Goal: Communication & Community: Answer question/provide support

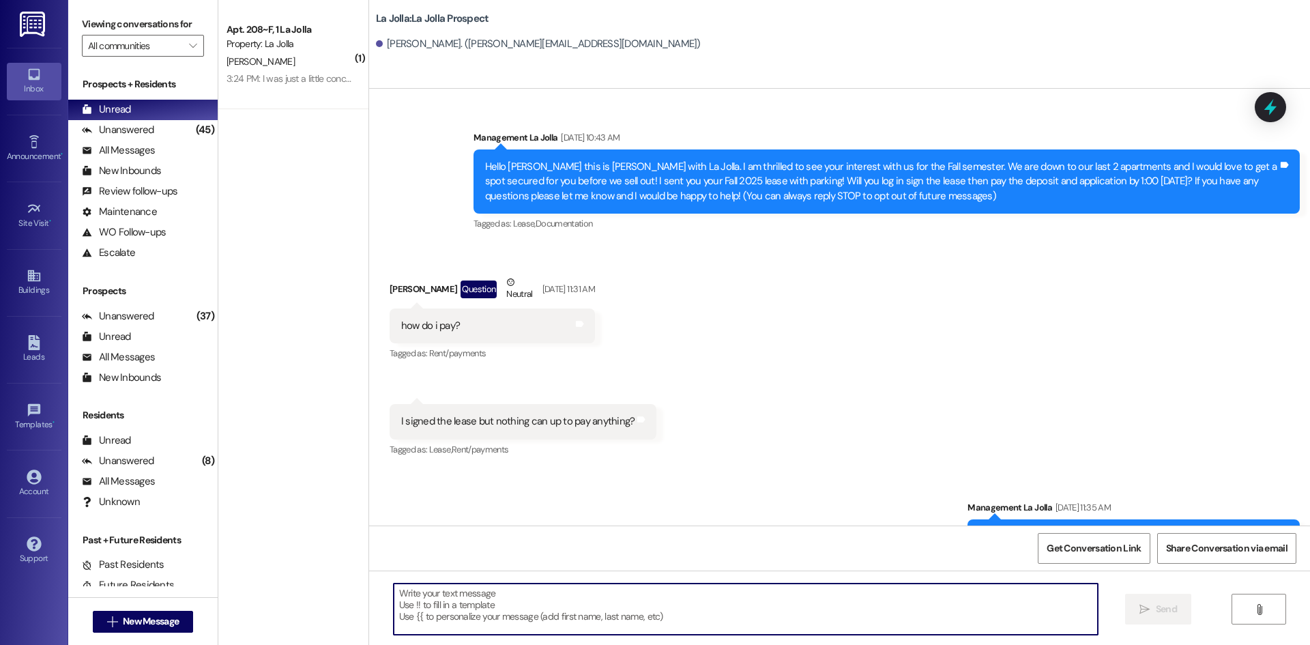
scroll to position [303, 0]
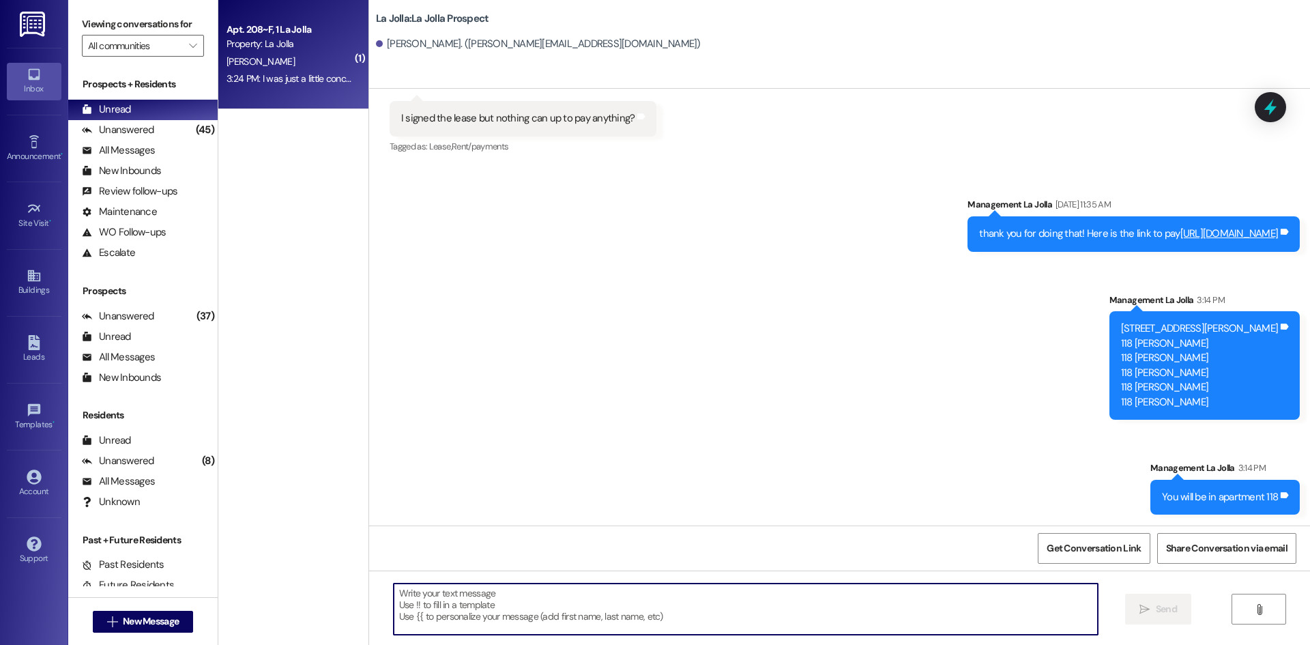
click at [276, 31] on div "Apt. 208~F, 1 La Jolla" at bounding box center [289, 30] width 126 height 14
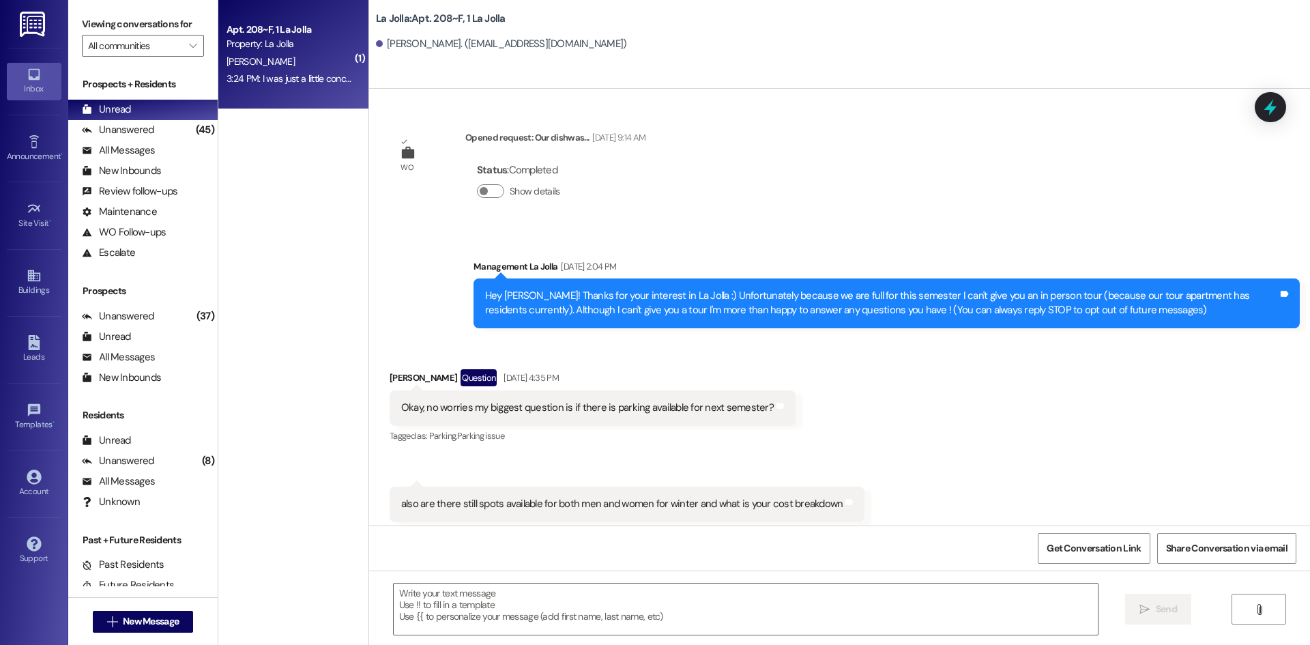
scroll to position [26456, 0]
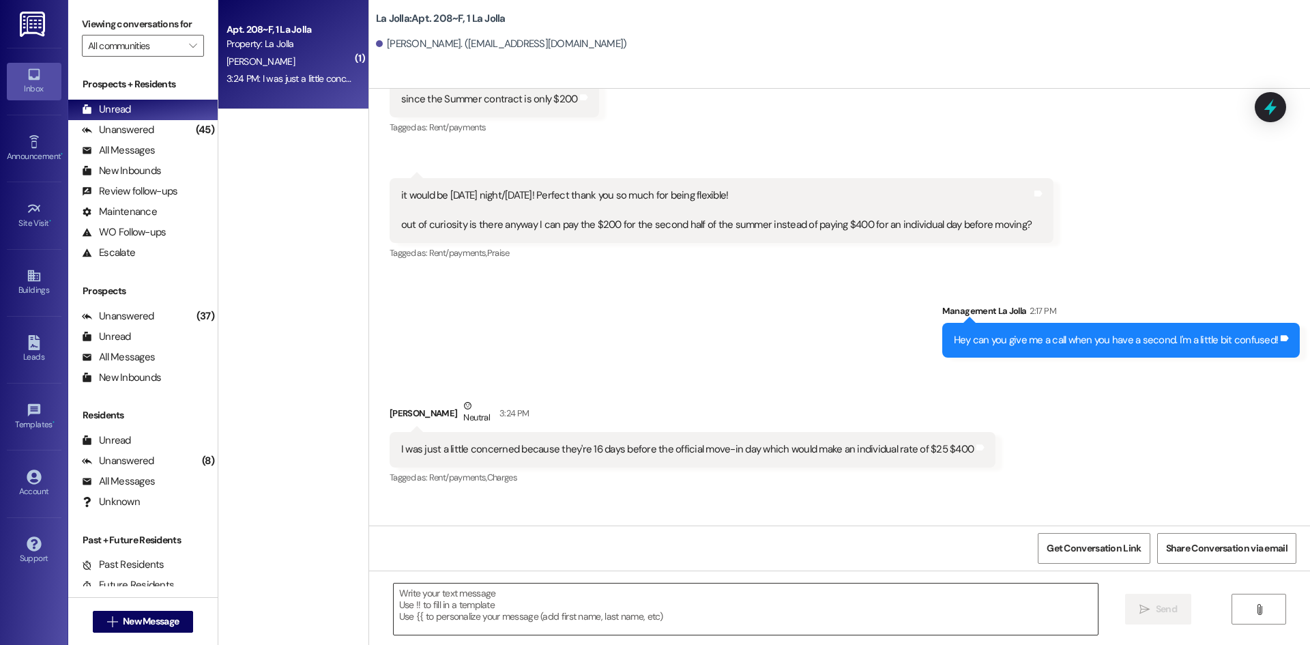
click at [514, 617] on textarea at bounding box center [746, 608] width 704 height 51
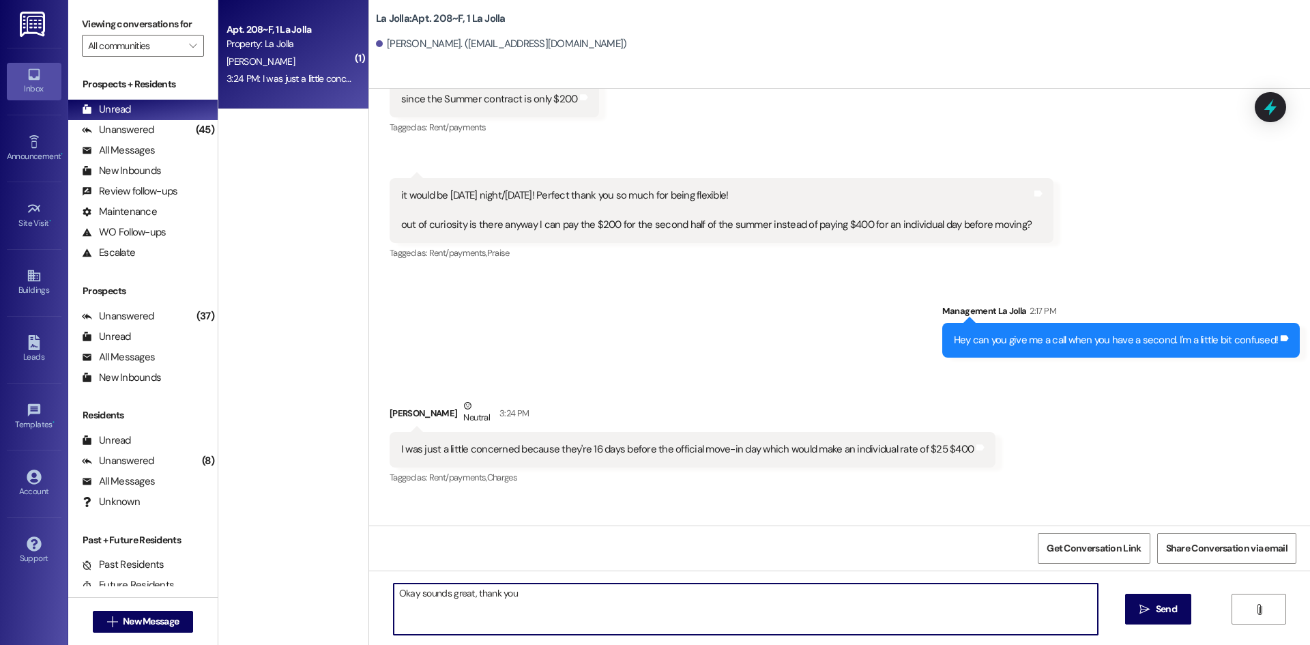
type textarea "Okay sounds great, thank you!"
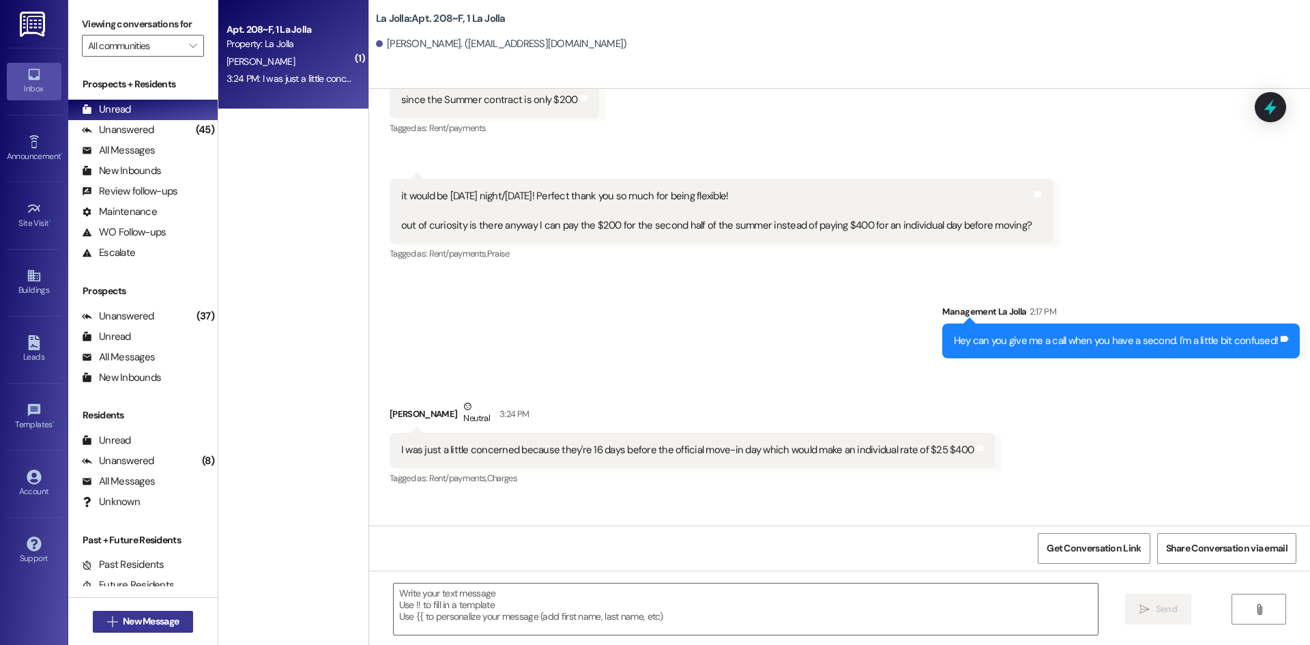
click at [137, 623] on span "New Message" at bounding box center [151, 621] width 56 height 14
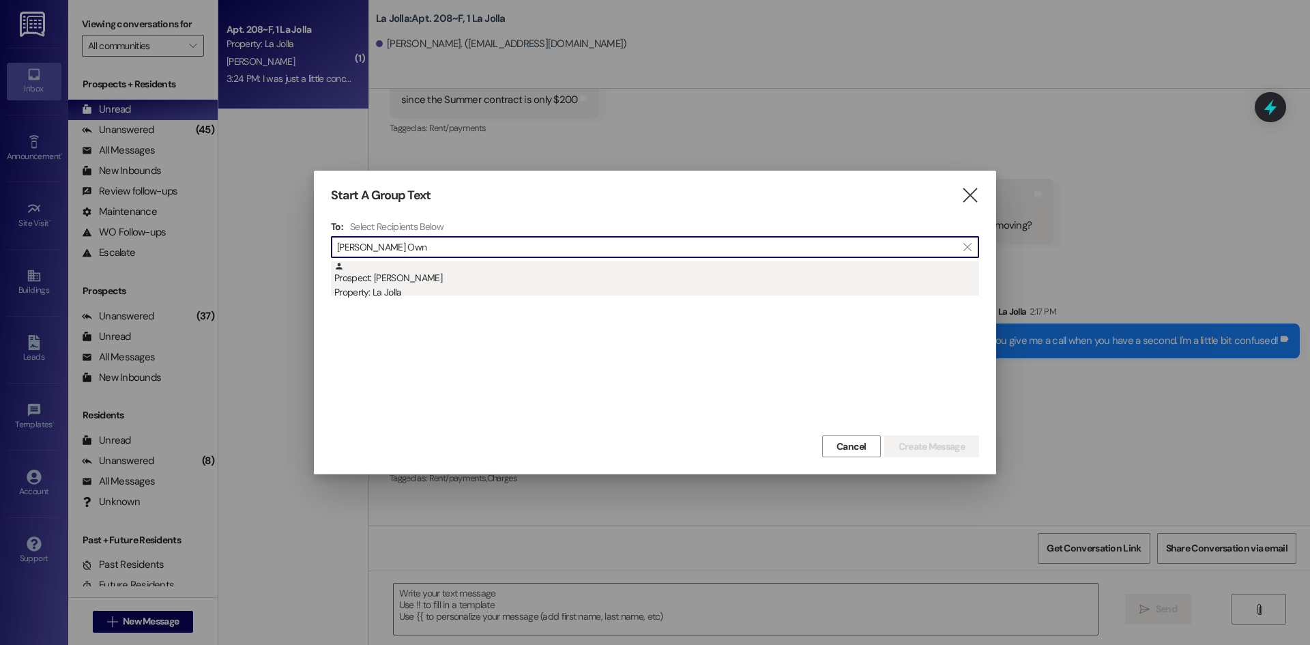
type input "[PERSON_NAME] Own"
click at [374, 285] on div "Property: La Jolla" at bounding box center [656, 292] width 645 height 14
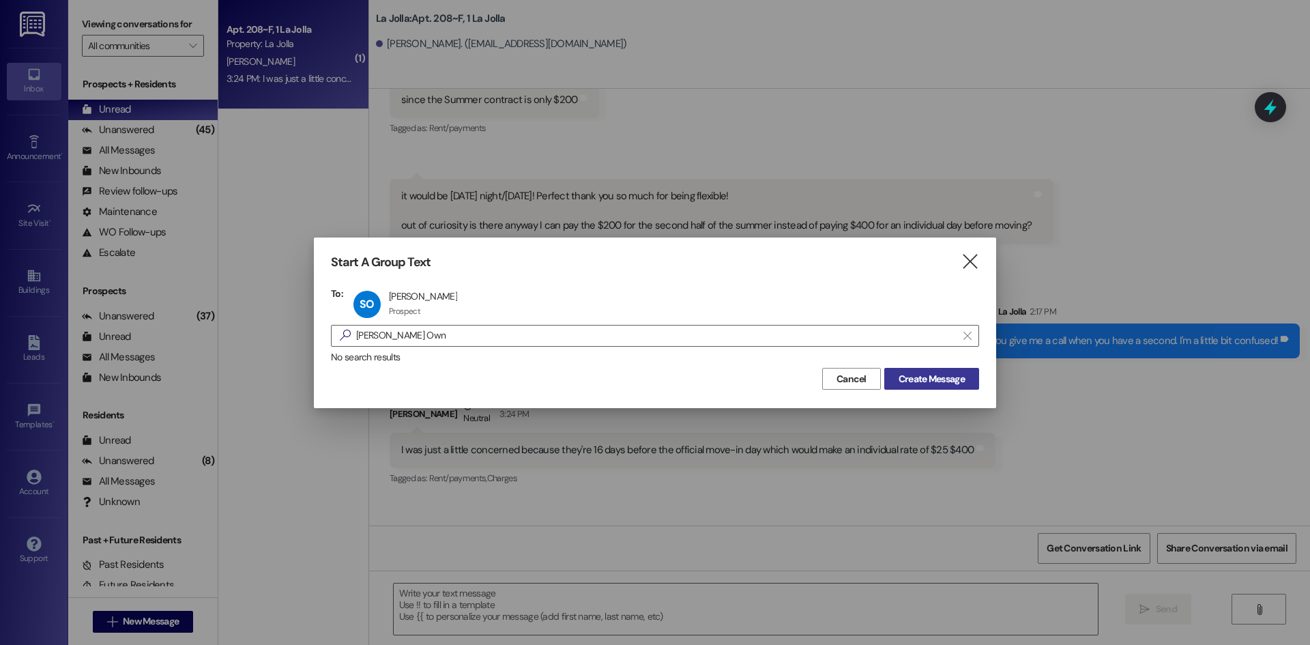
click at [931, 379] on span "Create Message" at bounding box center [931, 379] width 66 height 14
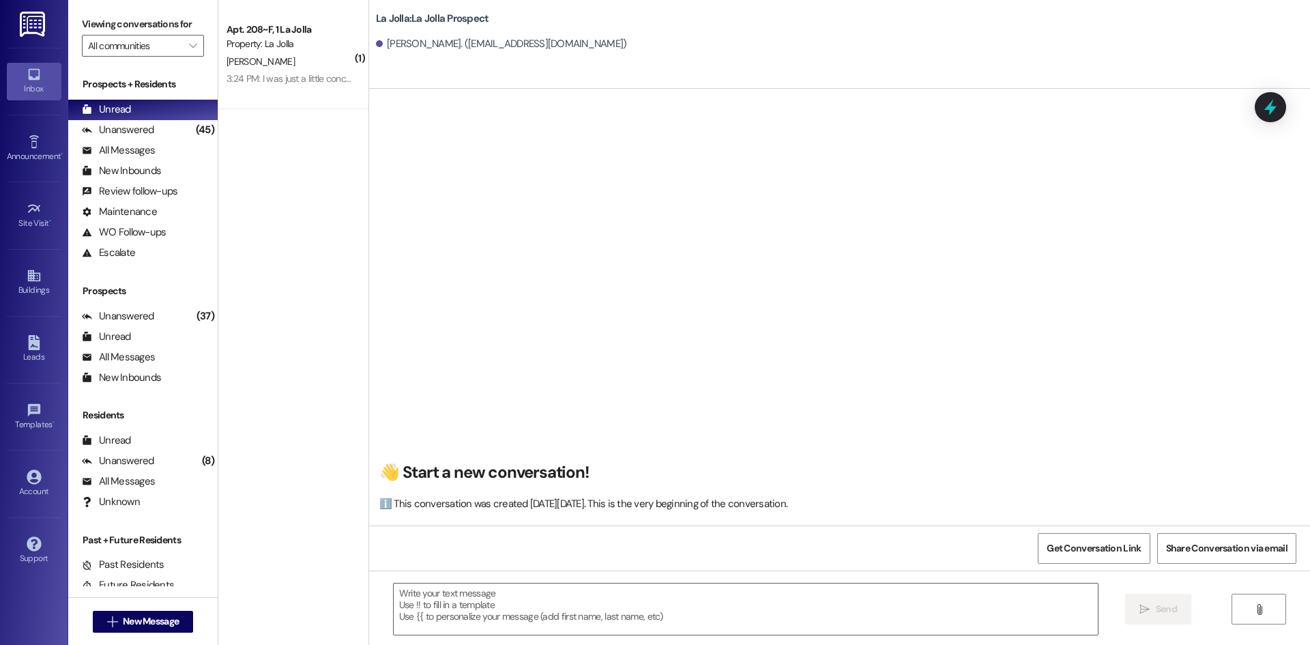
scroll to position [1, 0]
click at [470, 618] on textarea at bounding box center [746, 608] width 704 height 51
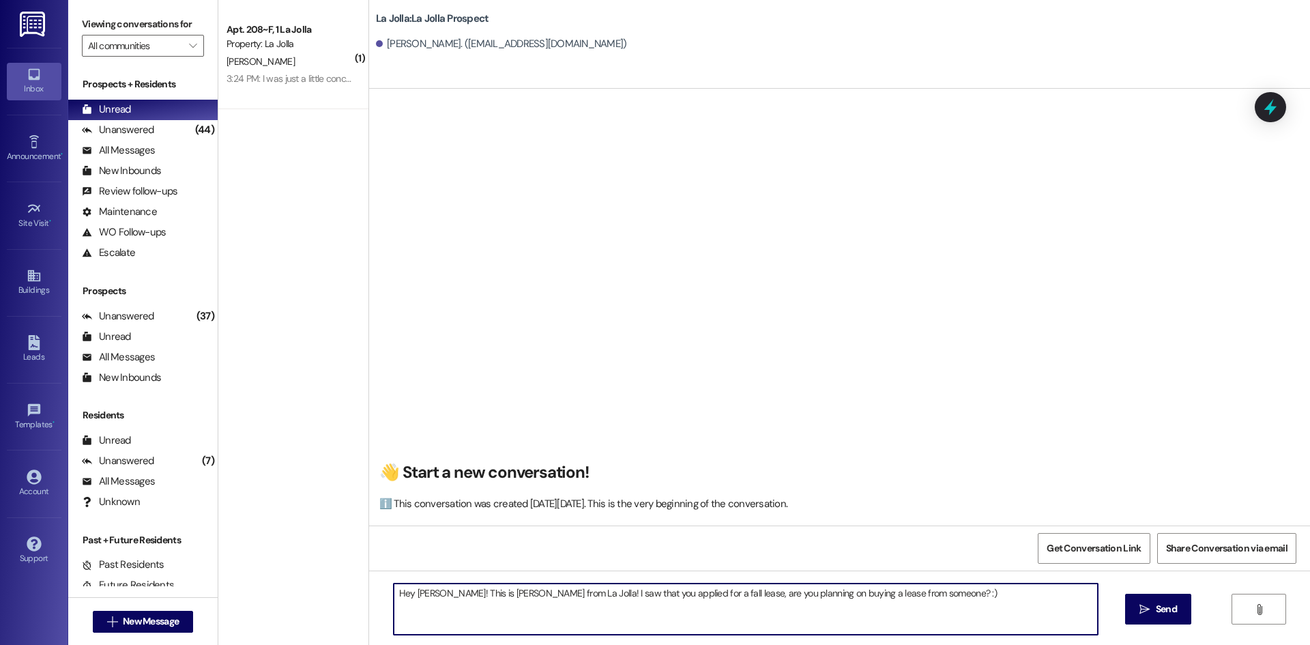
drag, startPoint x: 918, startPoint y: 596, endPoint x: 386, endPoint y: 615, distance: 532.4
click at [394, 615] on textarea "Hey [PERSON_NAME]! This is [PERSON_NAME] from La Jolla! I saw that you applied …" at bounding box center [746, 608] width 704 height 51
type textarea "Hey [PERSON_NAME]! This is [PERSON_NAME] from La Jolla! I saw that you applied …"
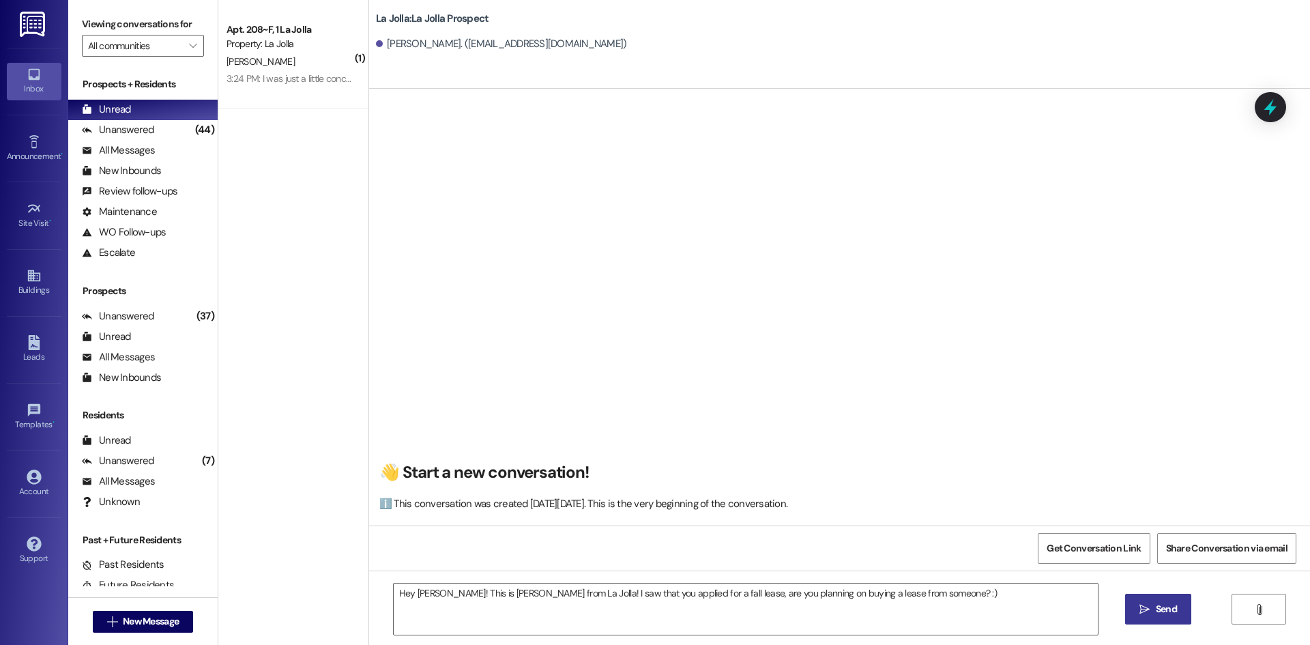
click at [1134, 608] on button " Send" at bounding box center [1158, 608] width 66 height 31
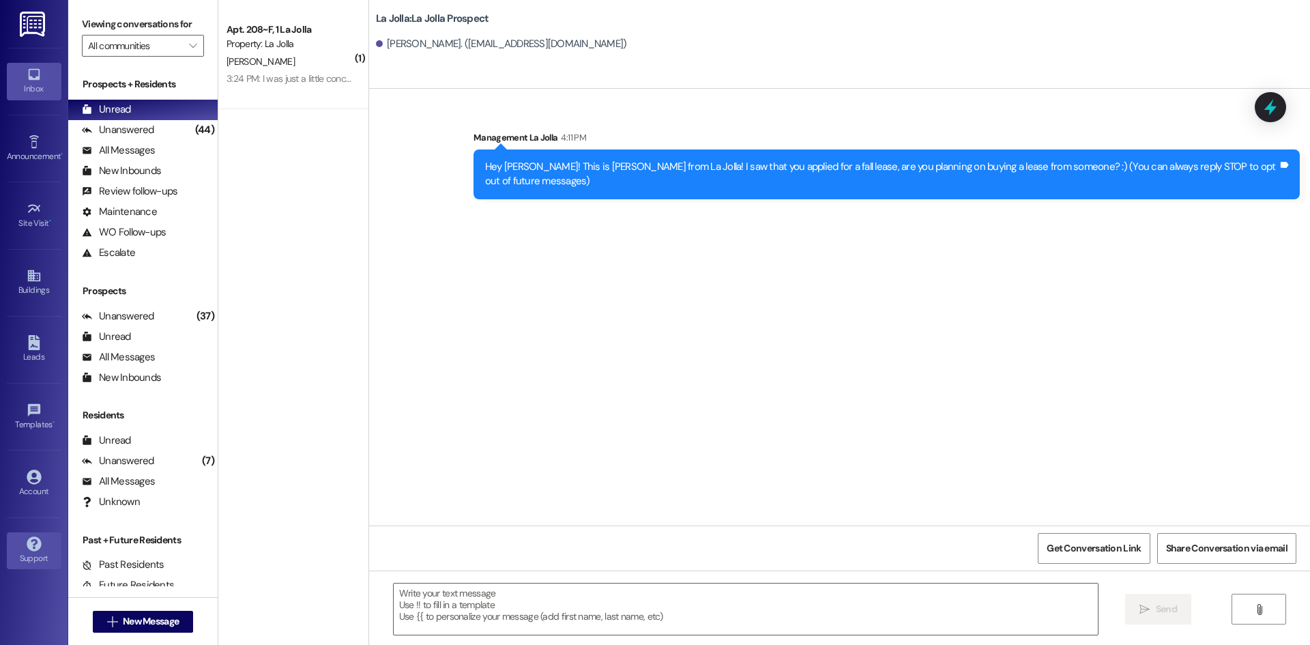
scroll to position [0, 0]
click at [161, 623] on span "New Message" at bounding box center [151, 621] width 56 height 14
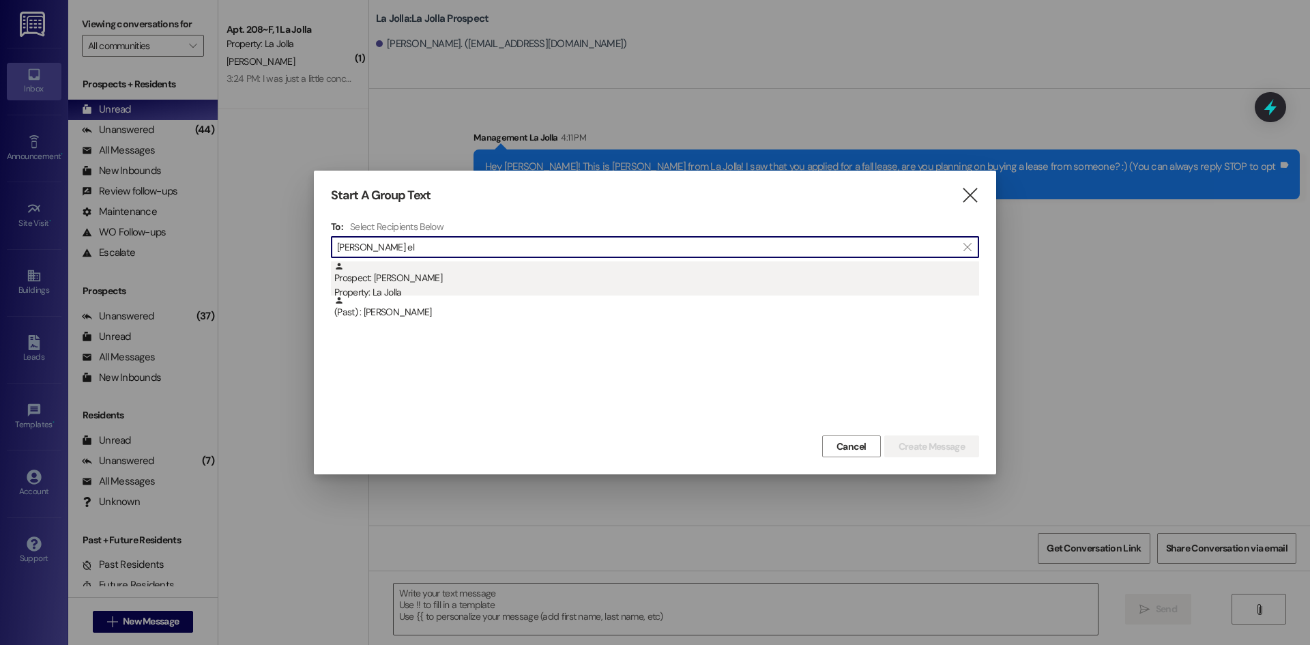
type input "[PERSON_NAME] el"
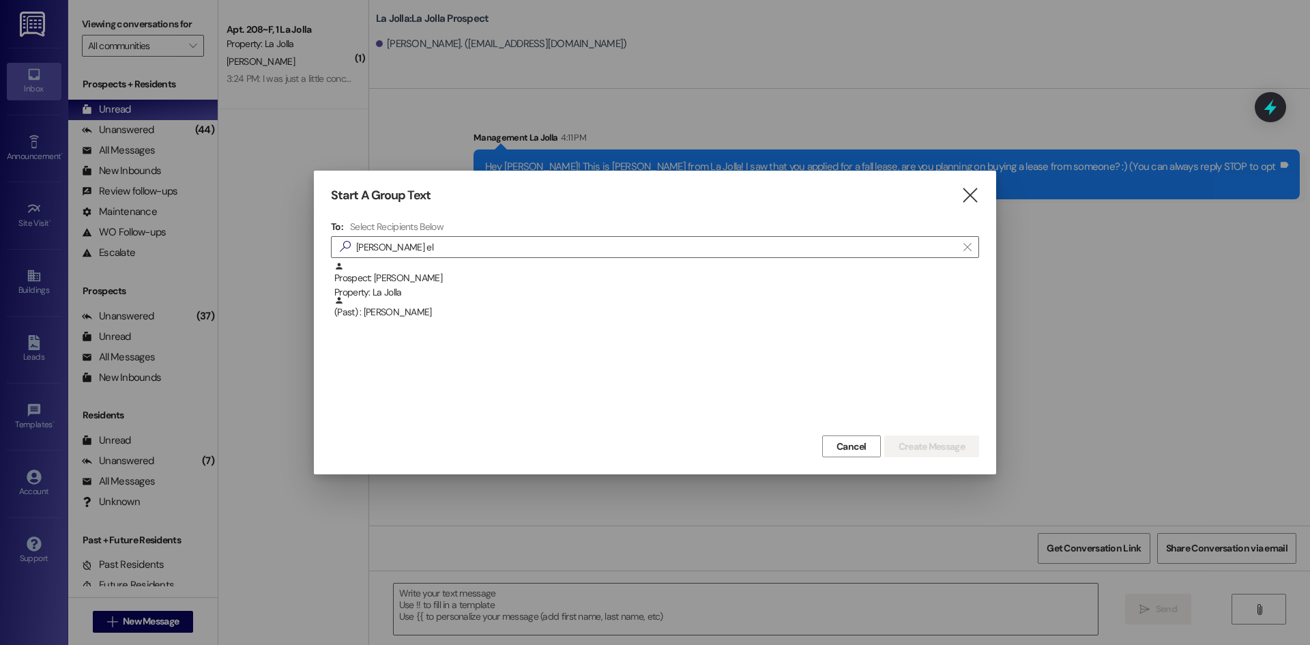
drag, startPoint x: 433, startPoint y: 269, endPoint x: 426, endPoint y: 270, distance: 7.0
click at [429, 269] on div "Prospect: [PERSON_NAME] Property: La Jolla" at bounding box center [656, 280] width 645 height 39
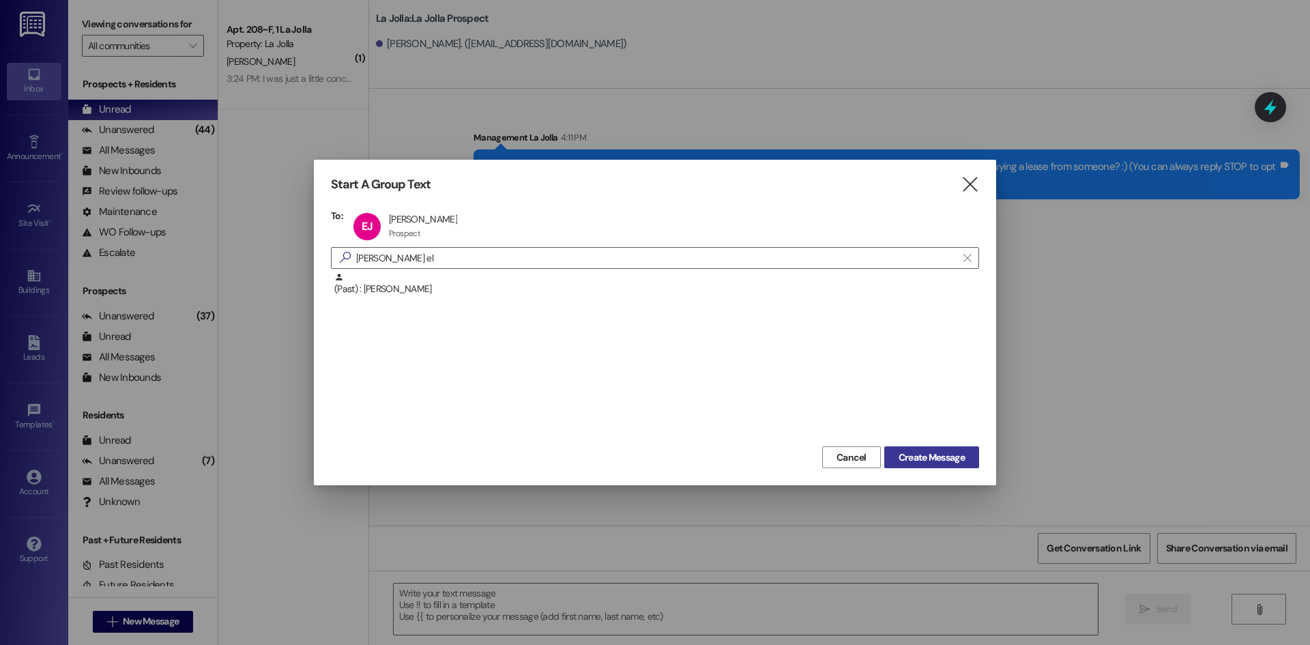
click at [901, 447] on button "Create Message" at bounding box center [931, 457] width 95 height 22
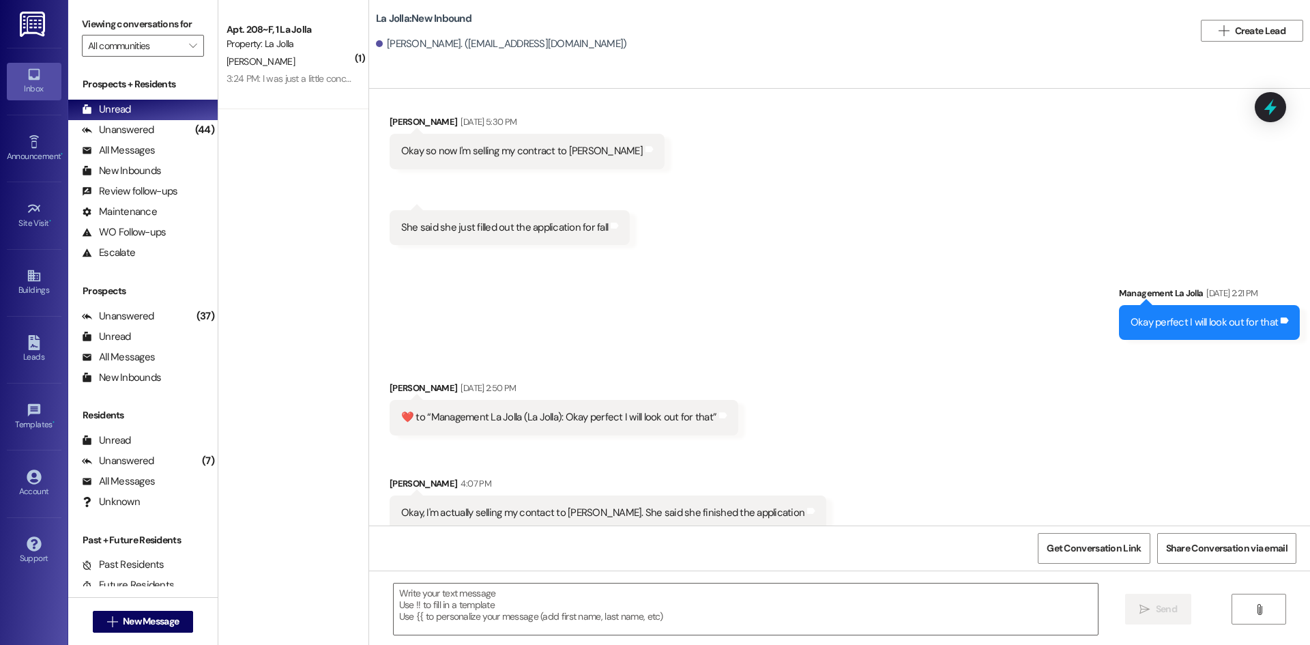
scroll to position [5816, 0]
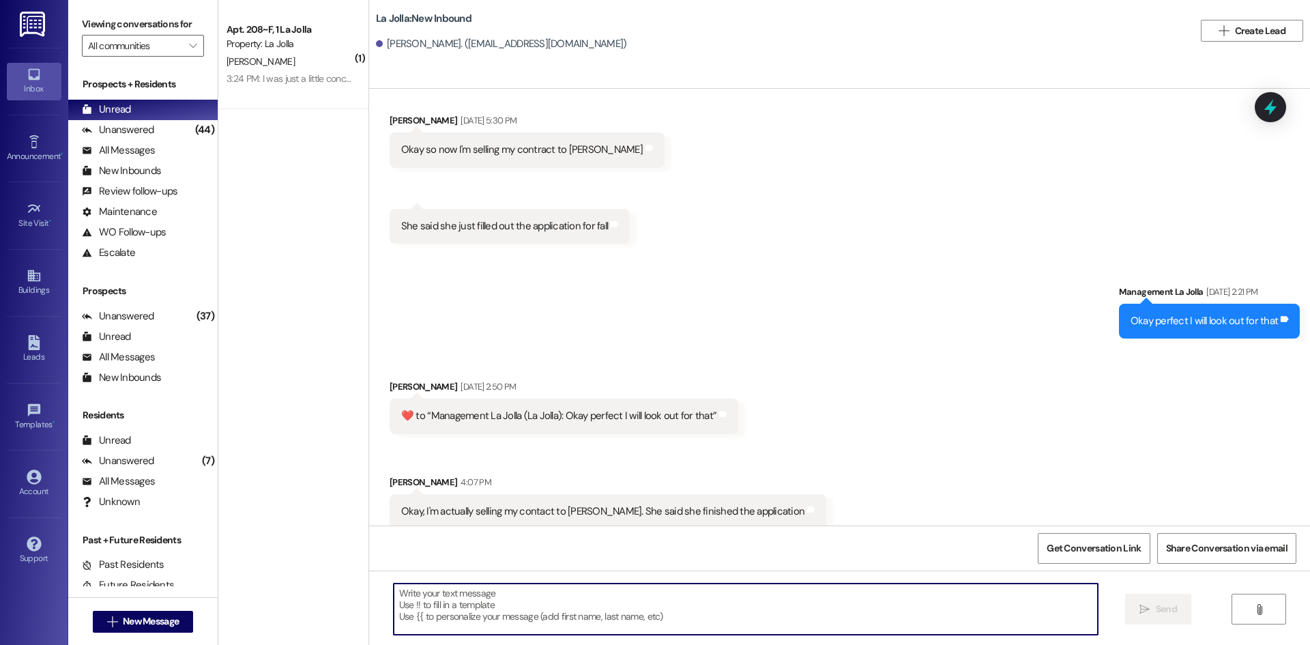
click at [617, 591] on textarea at bounding box center [746, 608] width 704 height 51
type textarea "Okay sounds good, I just talked with her on the phone"
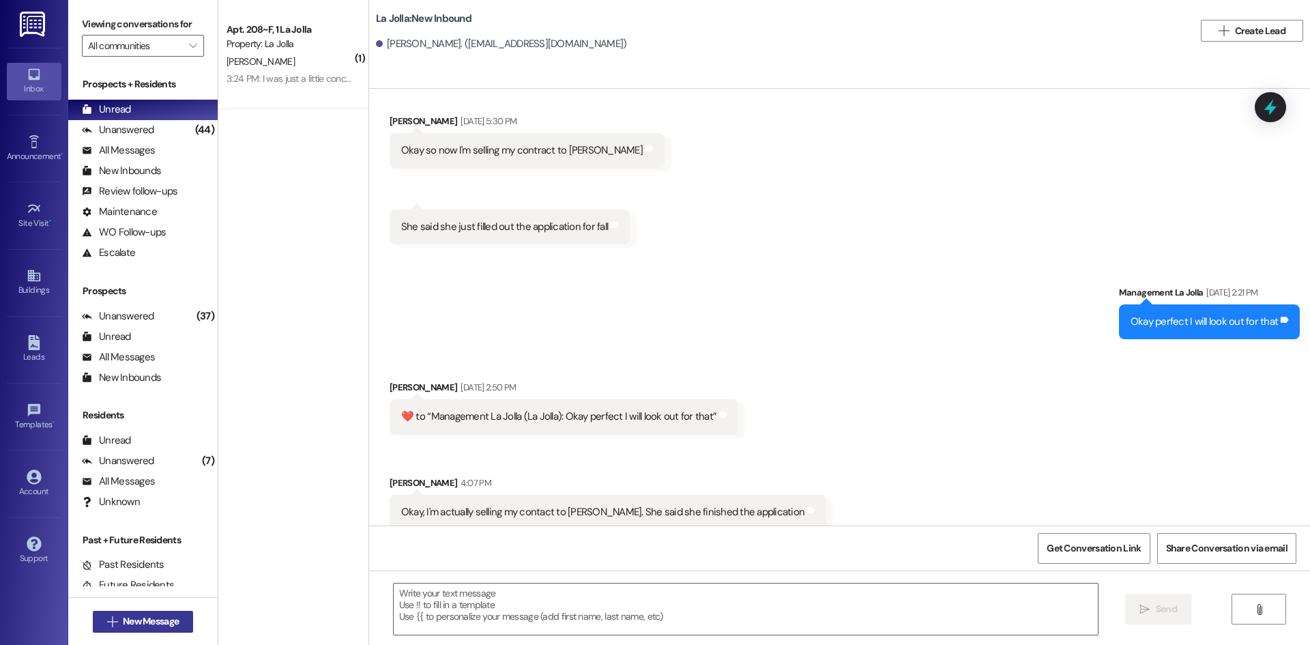
click at [145, 622] on span "New Message" at bounding box center [151, 621] width 56 height 14
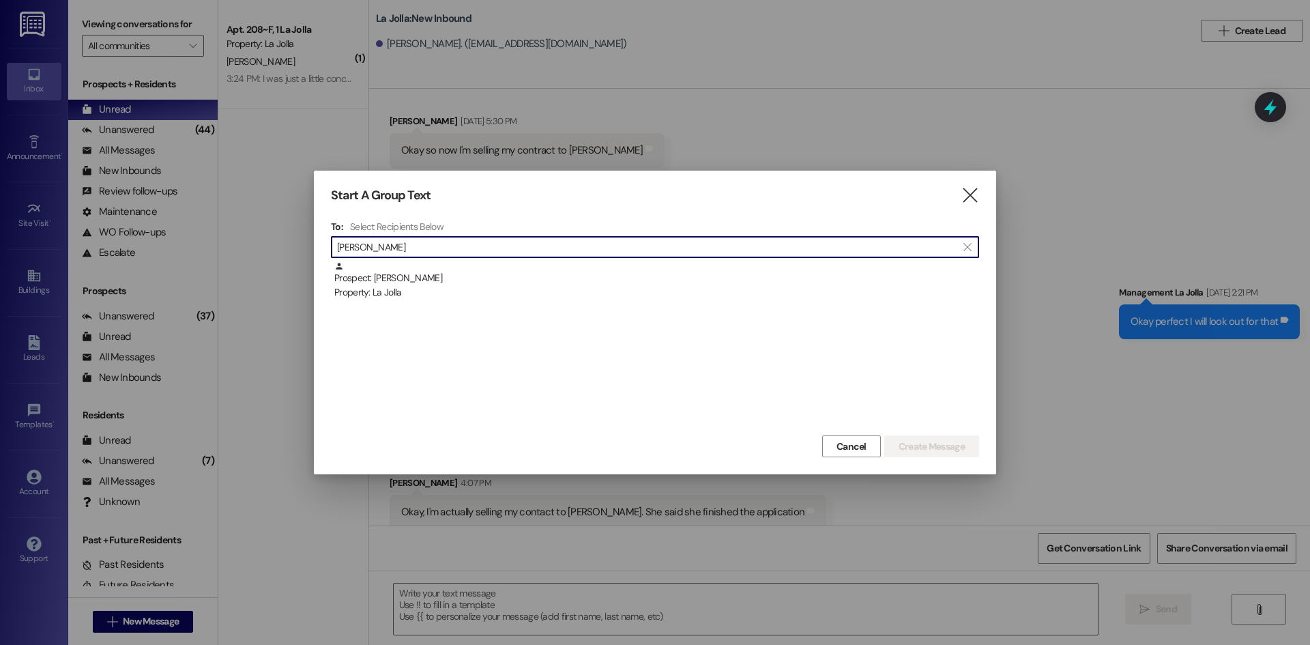
type input "[PERSON_NAME]"
click at [525, 275] on div "Prospect: [PERSON_NAME] Property: La Jolla" at bounding box center [656, 280] width 645 height 39
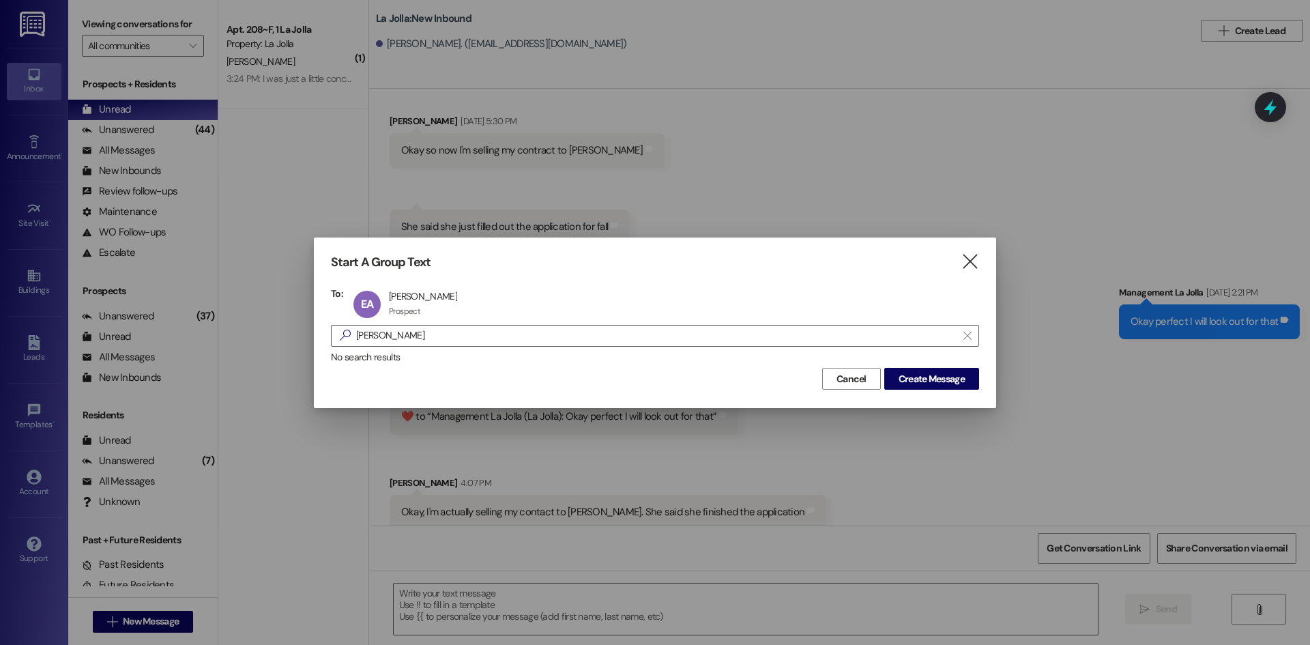
click at [891, 367] on div "Cancel Create Message" at bounding box center [655, 376] width 648 height 25
click at [900, 376] on span "Create Message" at bounding box center [931, 379] width 66 height 14
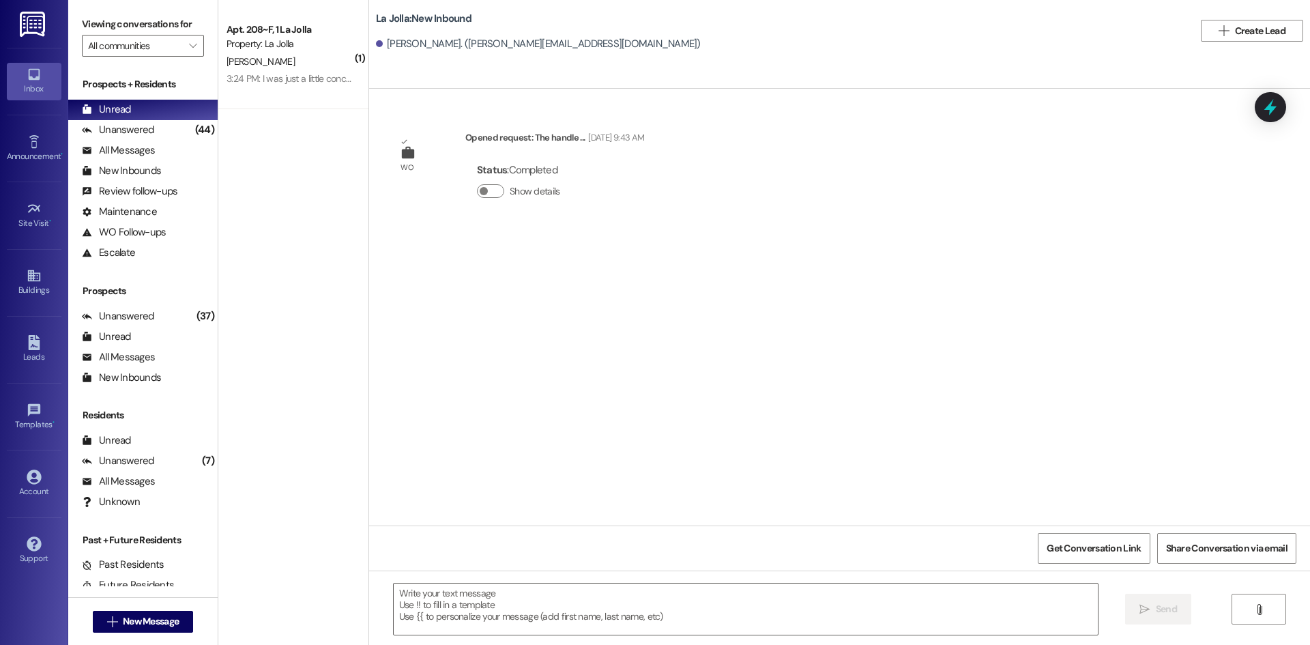
scroll to position [0, 0]
click at [519, 604] on textarea at bounding box center [746, 608] width 704 height 51
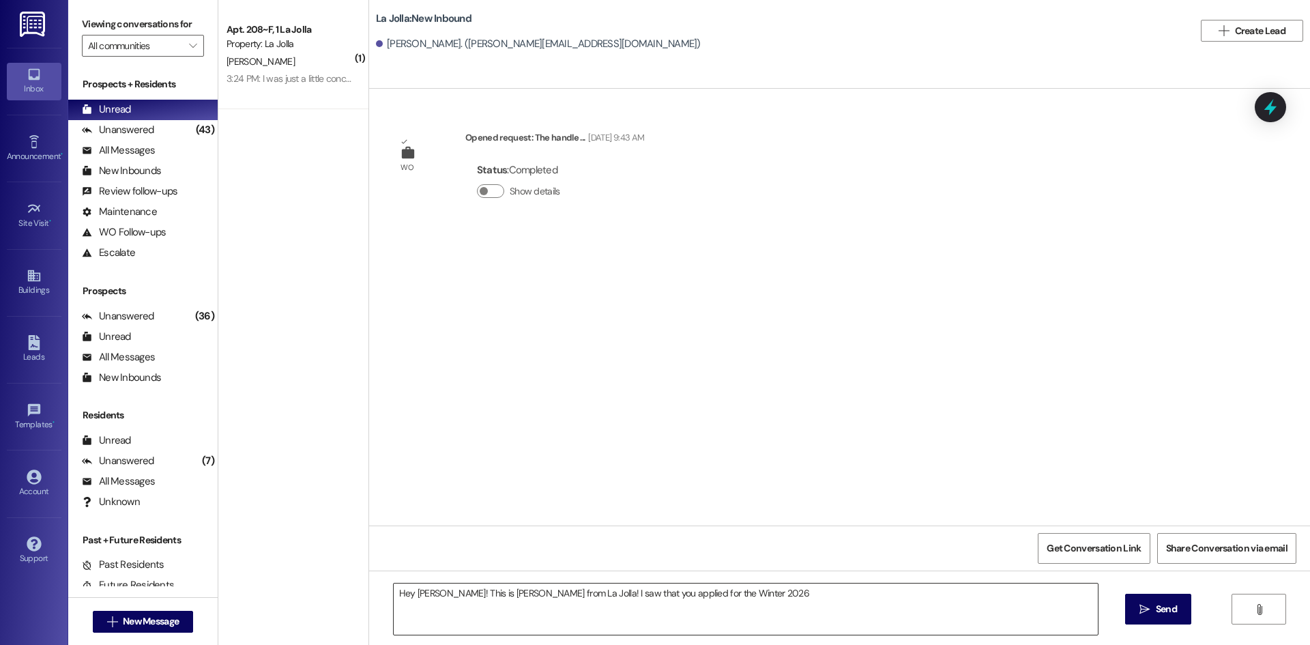
click at [756, 585] on textarea "Hey [PERSON_NAME]! This is [PERSON_NAME] from La Jolla! I saw that you applied …" at bounding box center [746, 608] width 704 height 51
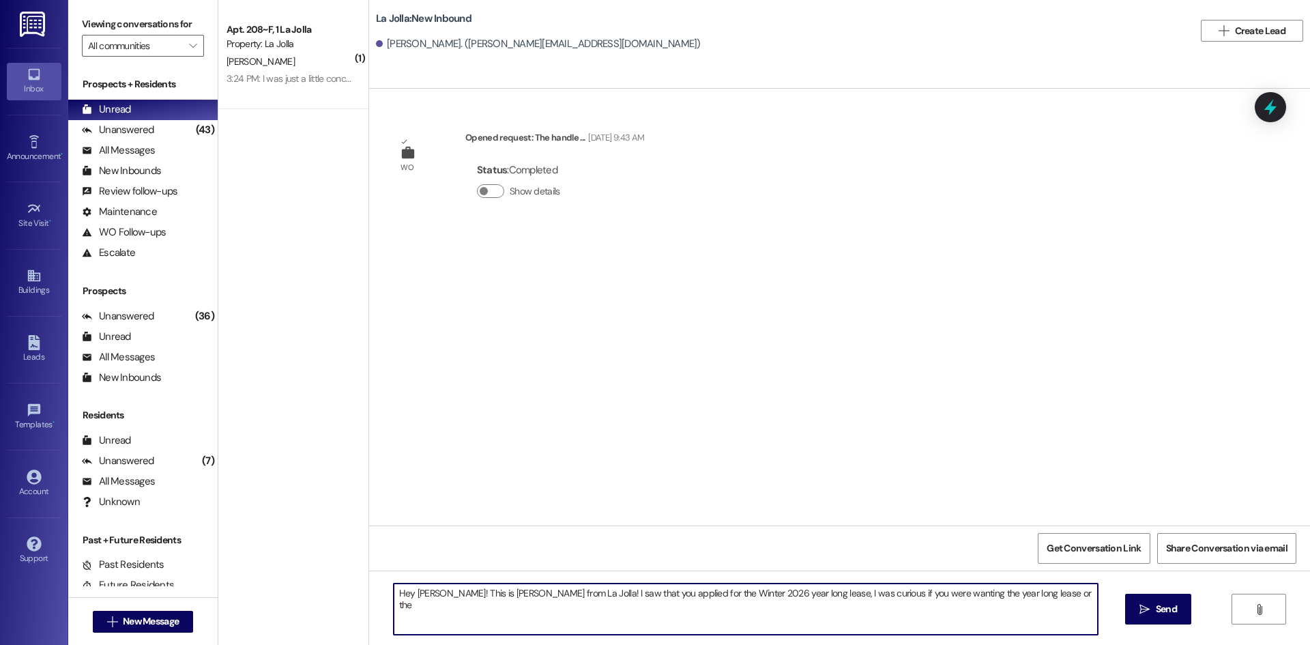
click at [1021, 583] on textarea "Hey [PERSON_NAME]! This is [PERSON_NAME] from La Jolla! I saw that you applied …" at bounding box center [746, 608] width 704 height 51
type textarea "H"
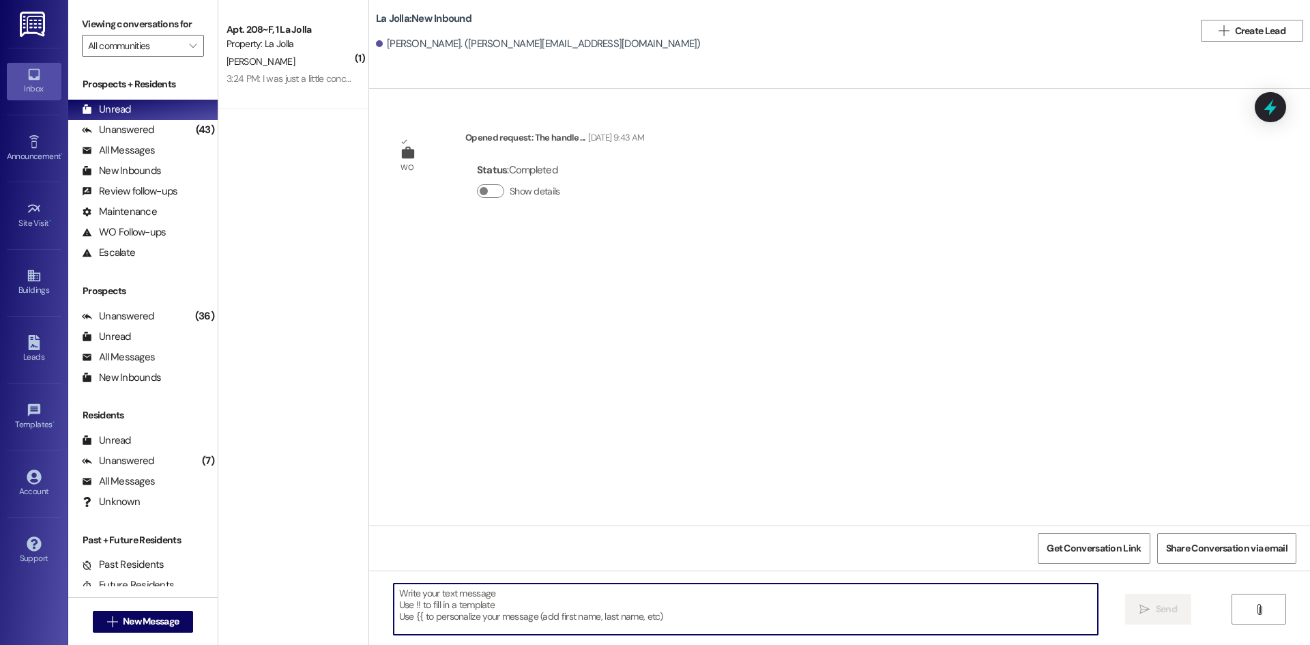
click at [542, 608] on textarea at bounding box center [746, 608] width 704 height 51
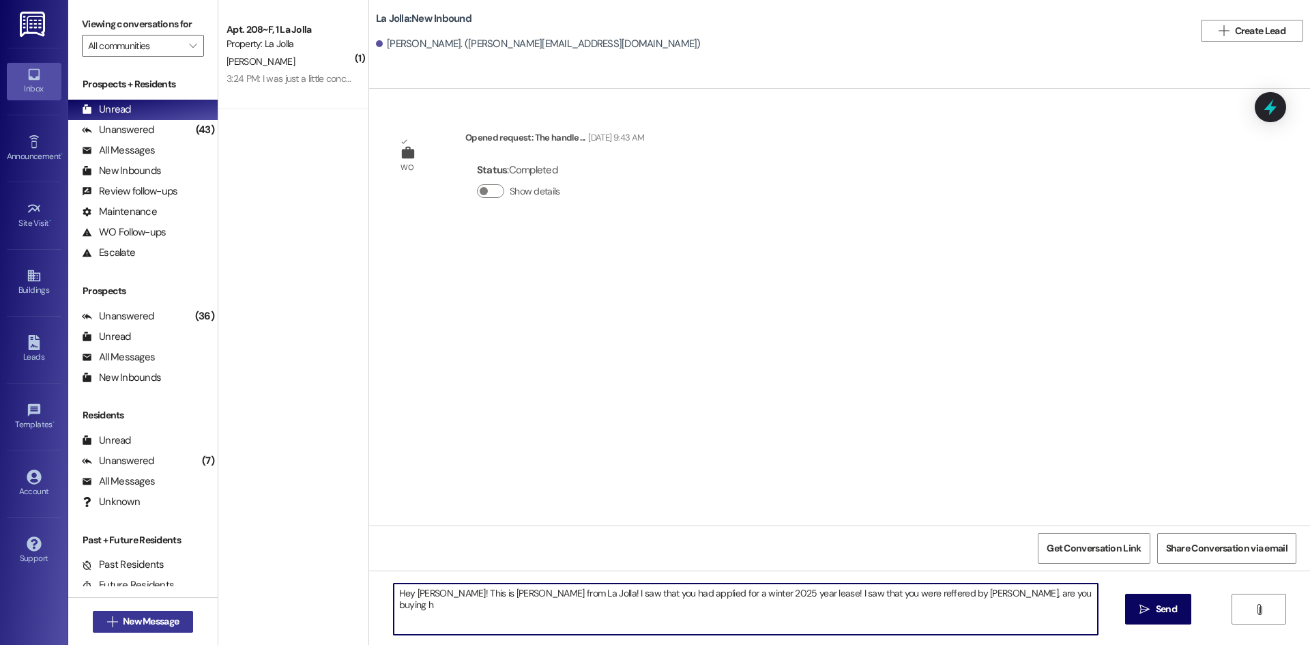
type textarea "Hey [PERSON_NAME]! This is [PERSON_NAME] from La Jolla! I saw that you had appl…"
click at [175, 610] on button " New Message" at bounding box center [143, 621] width 101 height 22
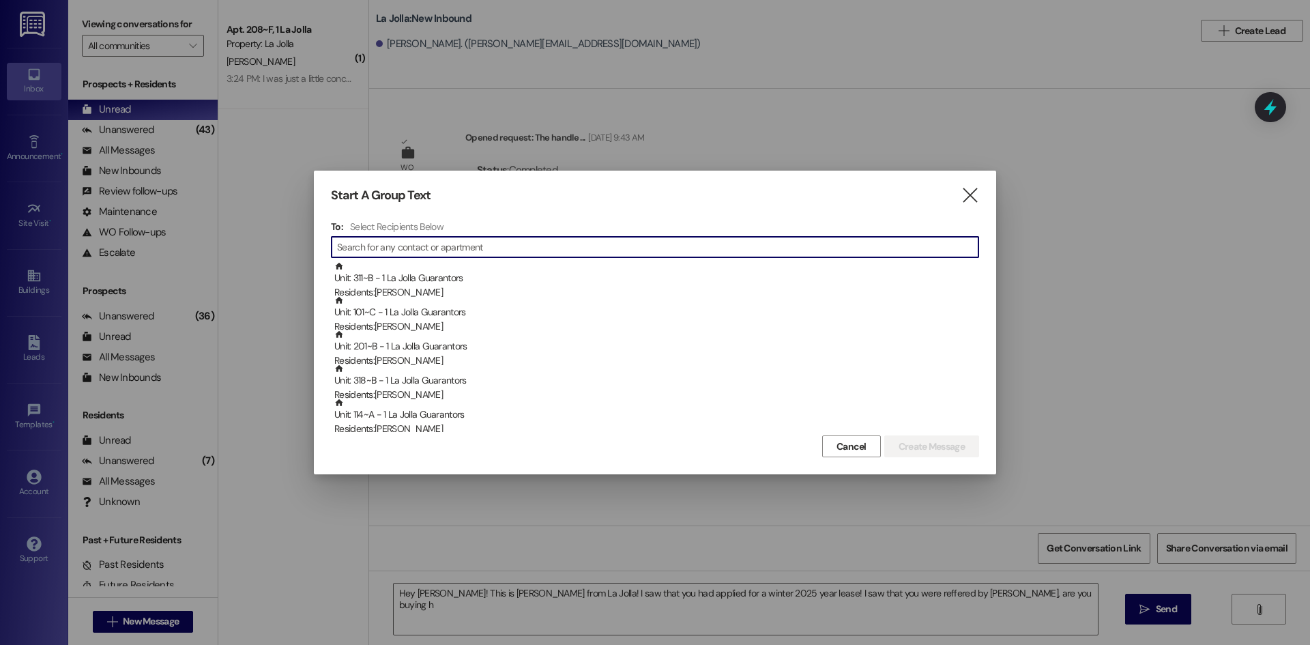
click at [400, 250] on input at bounding box center [657, 246] width 641 height 19
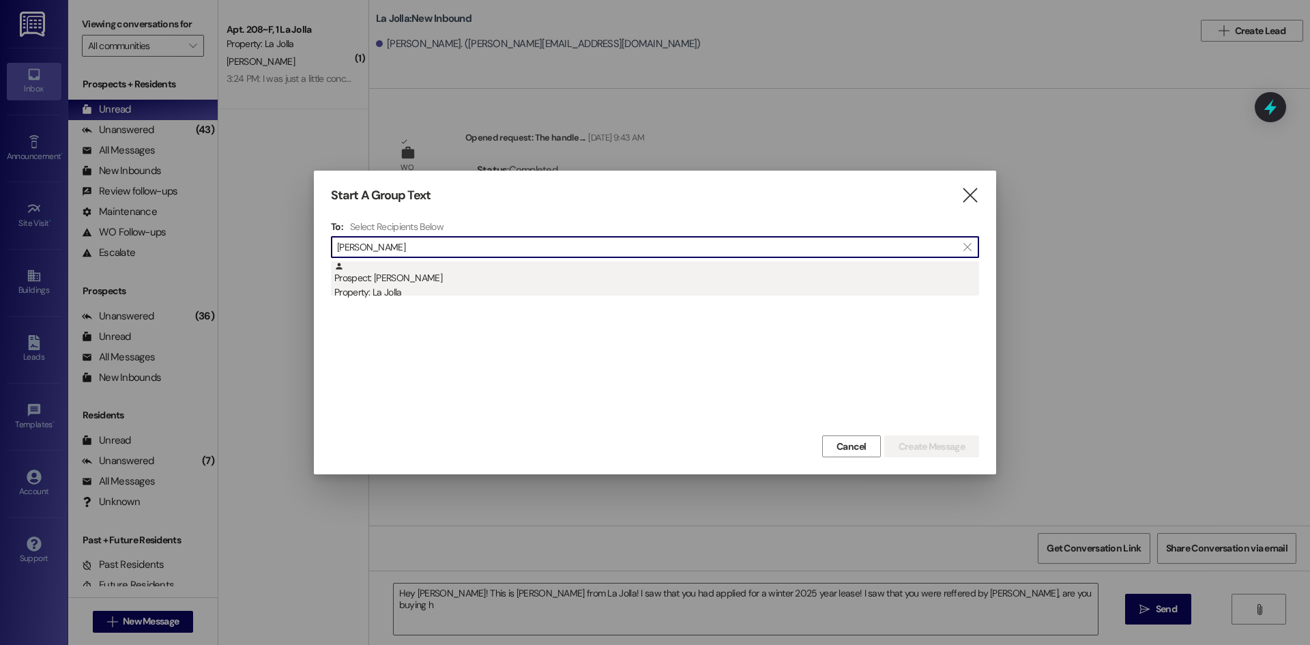
type input "[PERSON_NAME]"
click at [413, 280] on div "Prospect: [PERSON_NAME] Property: [GEOGRAPHIC_DATA]" at bounding box center [656, 280] width 645 height 39
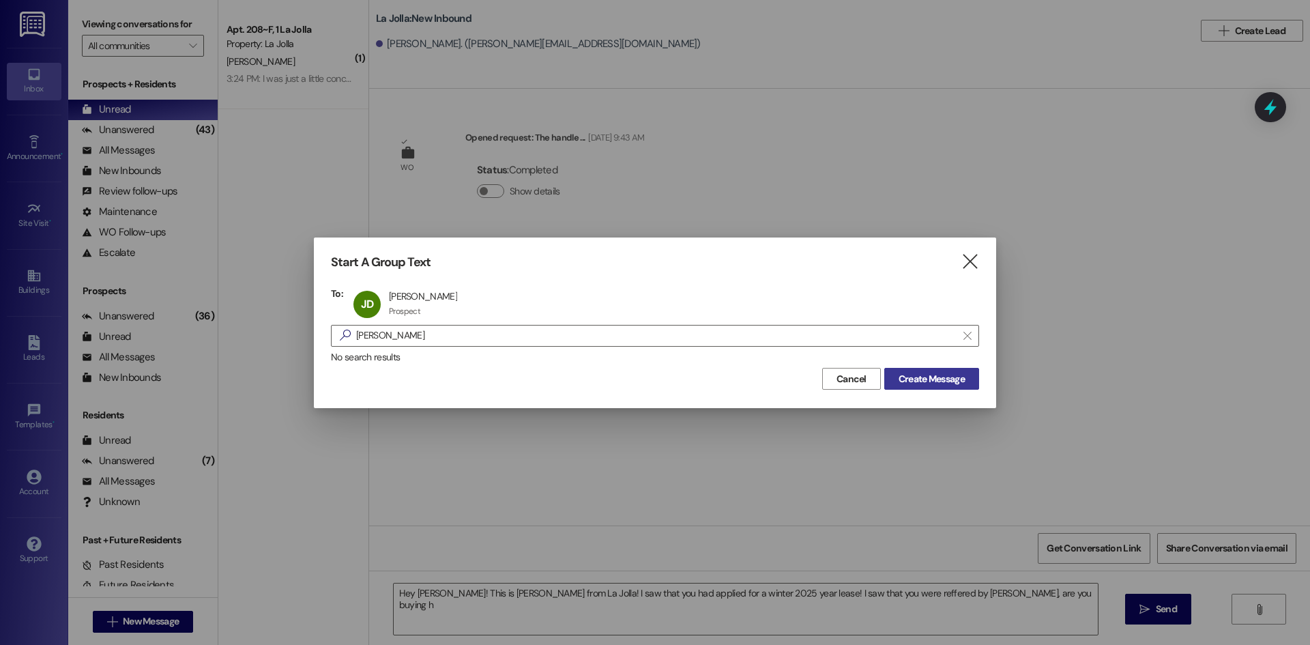
click at [937, 373] on span "Create Message" at bounding box center [931, 379] width 66 height 14
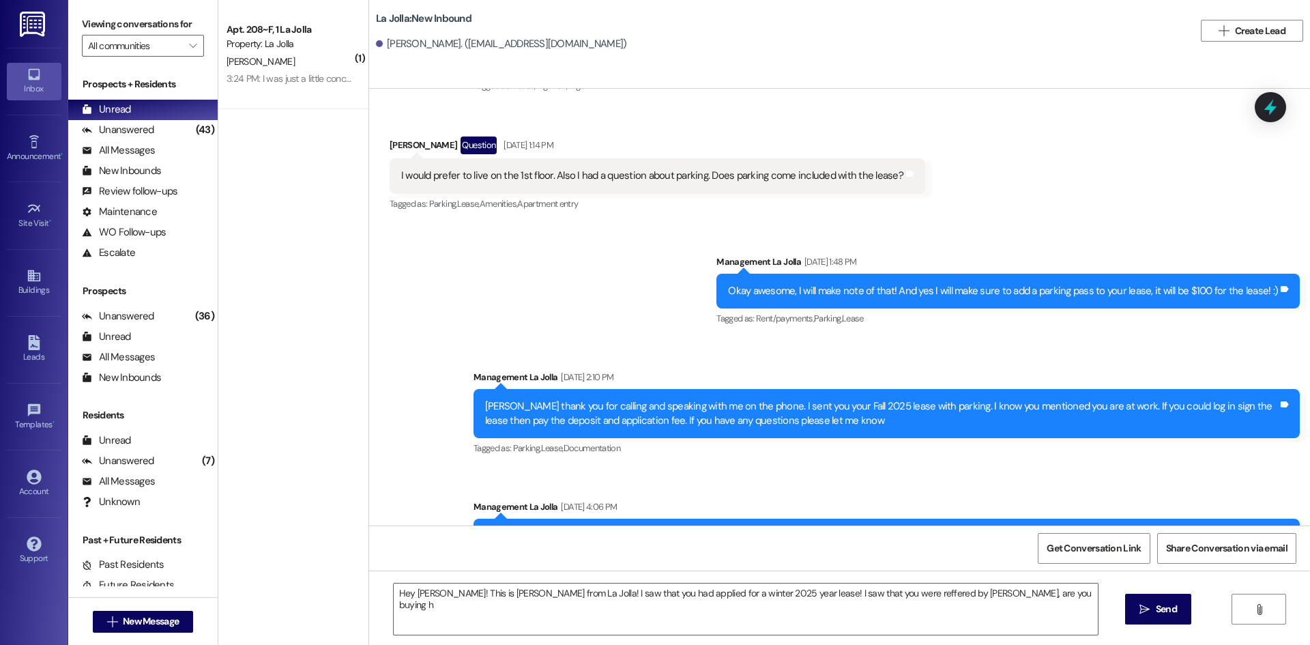
scroll to position [197, 0]
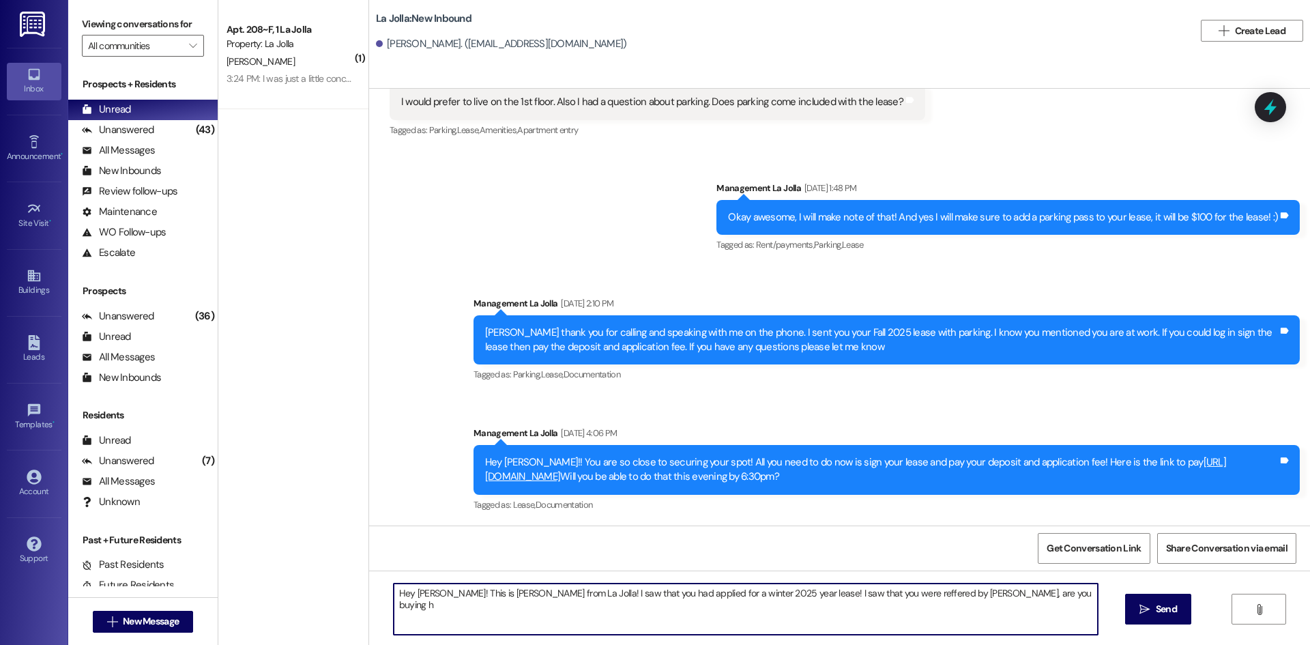
drag, startPoint x: 954, startPoint y: 606, endPoint x: 320, endPoint y: 605, distance: 633.6
click at [341, 630] on div "( 1 ) Apt. 208~F, 1 La Jolla Property: La Jolla [PERSON_NAME] 3:24 PM: I was ju…" at bounding box center [763, 322] width 1091 height 645
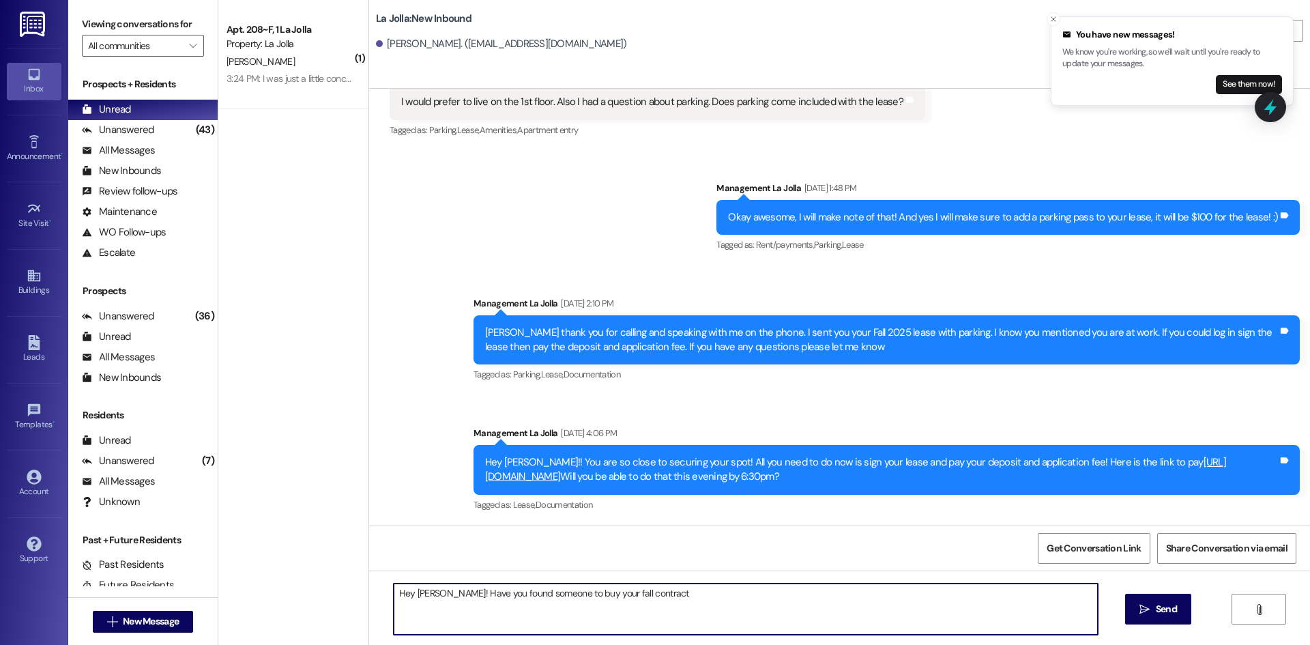
type textarea "Hey [PERSON_NAME]! Have you found someone to buy your fall contract?"
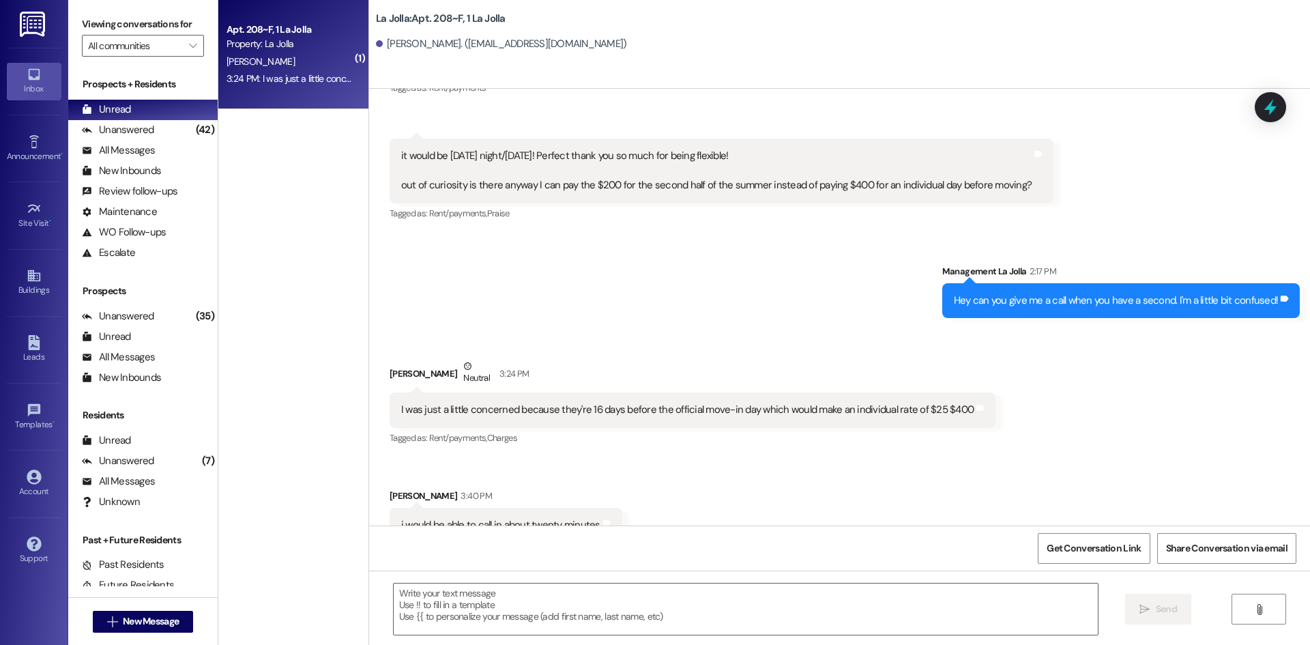
scroll to position [26551, 0]
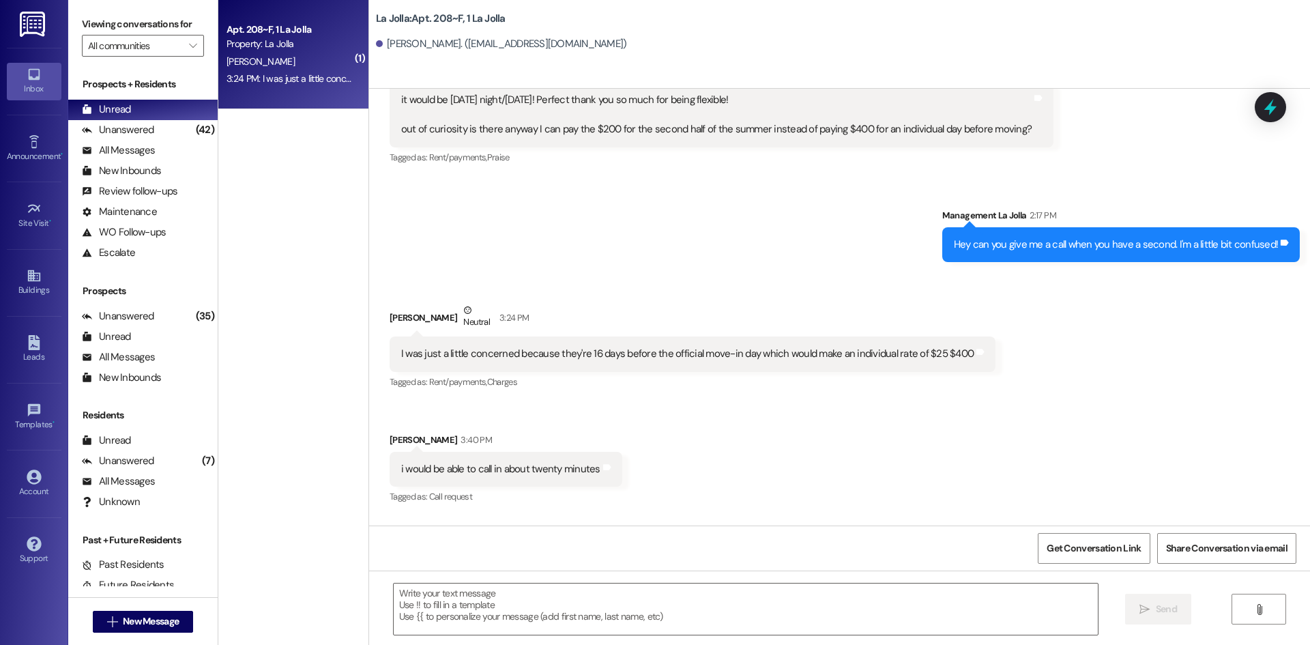
click at [513, 177] on div "Sent via SMS Management La Jolla 2:17 PM Hey can you give me a call when you ha…" at bounding box center [839, 224] width 941 height 95
click at [133, 637] on div " New Message" at bounding box center [143, 621] width 101 height 34
click at [140, 628] on span "New Message" at bounding box center [151, 621] width 56 height 14
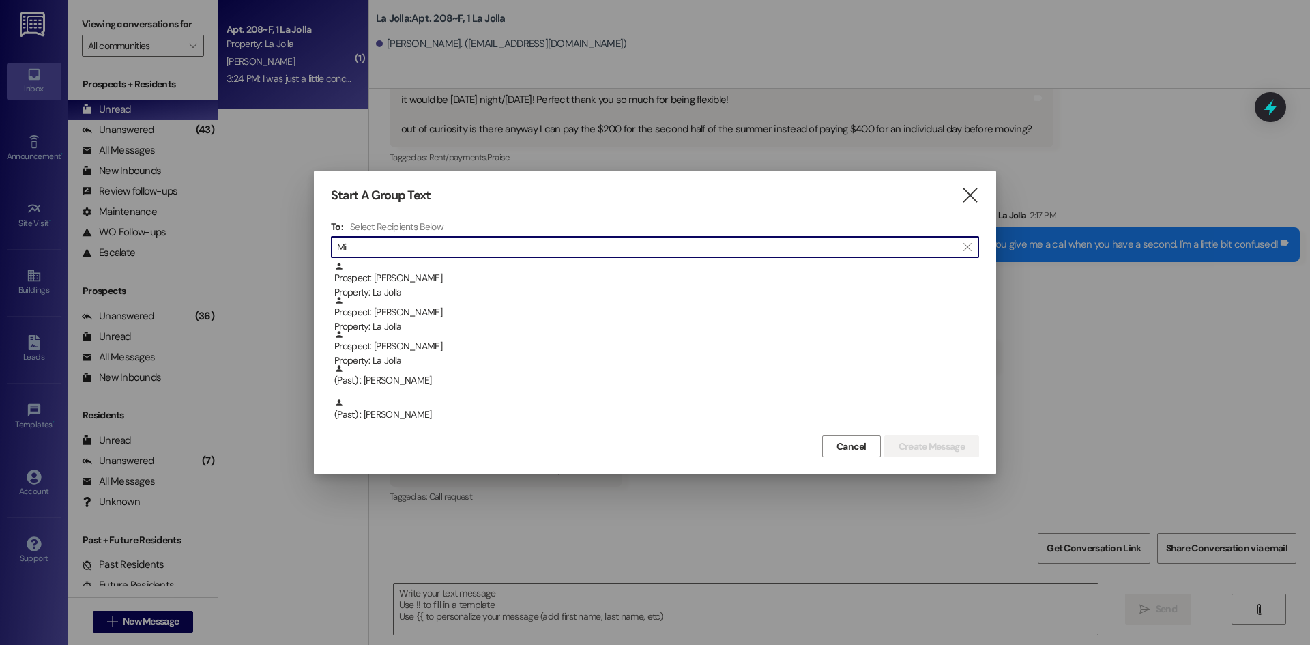
type input "M"
type input "[PERSON_NAME]"
click at [973, 192] on icon "" at bounding box center [969, 195] width 18 height 14
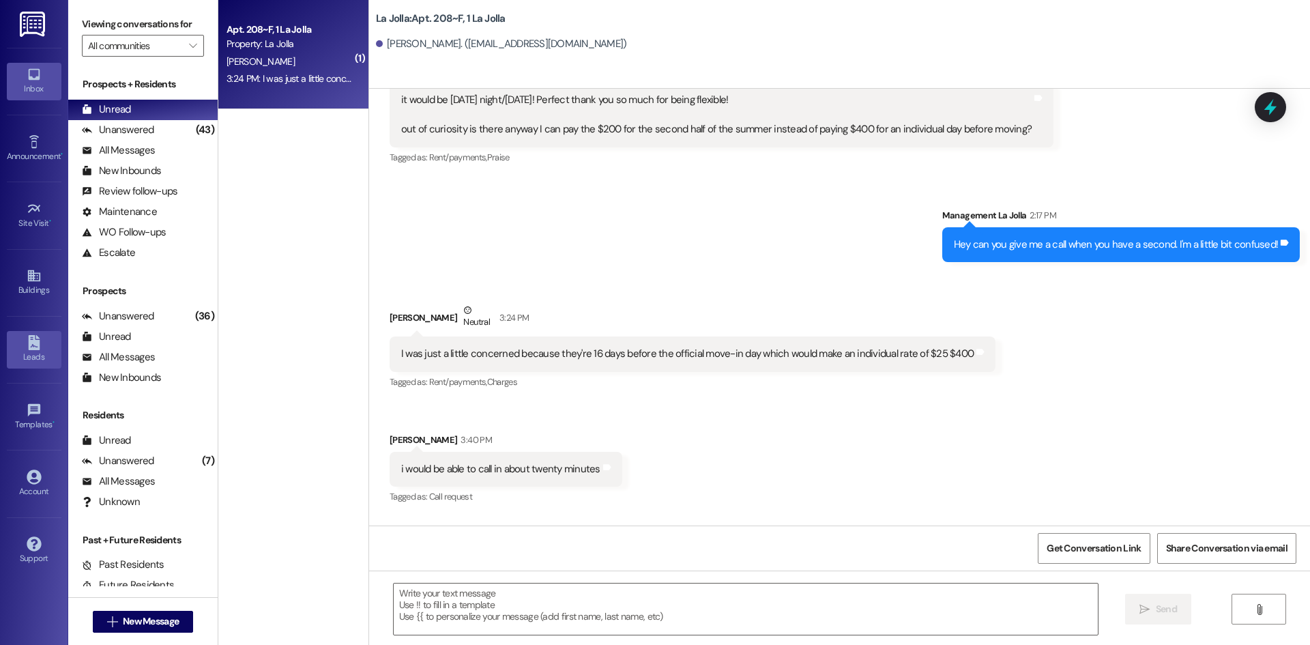
click at [46, 336] on link "Leads" at bounding box center [34, 349] width 55 height 37
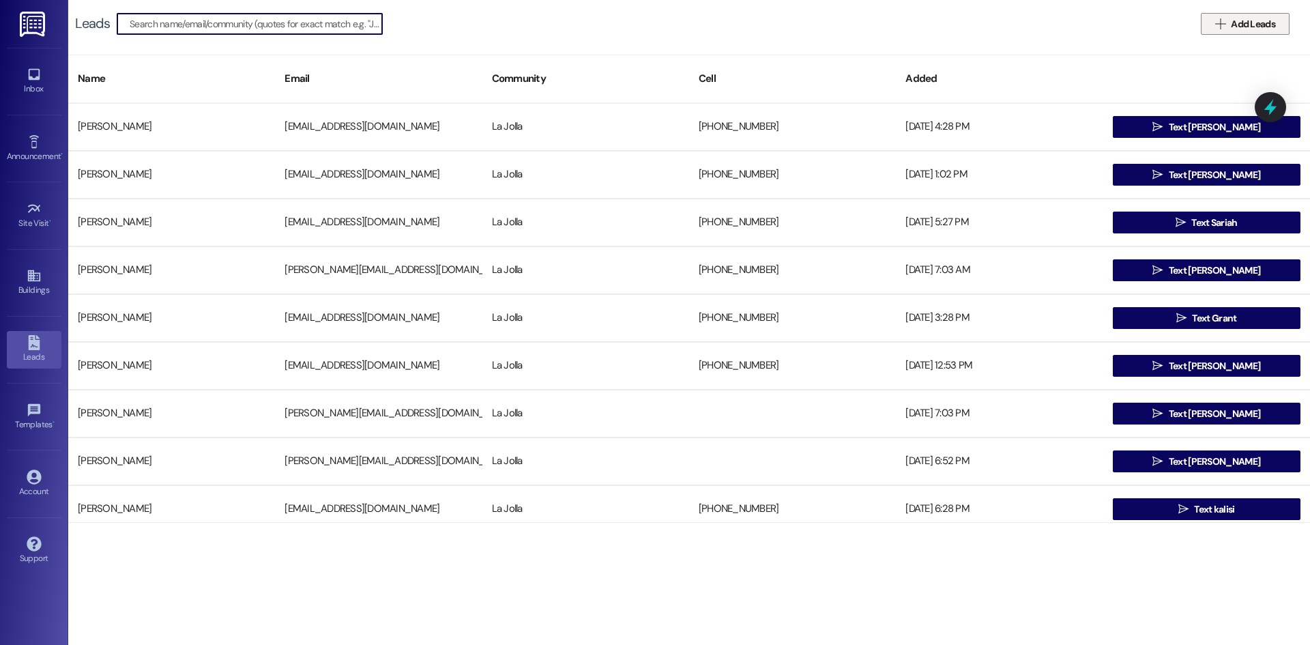
click at [1226, 18] on span " Add Leads" at bounding box center [1244, 24] width 65 height 14
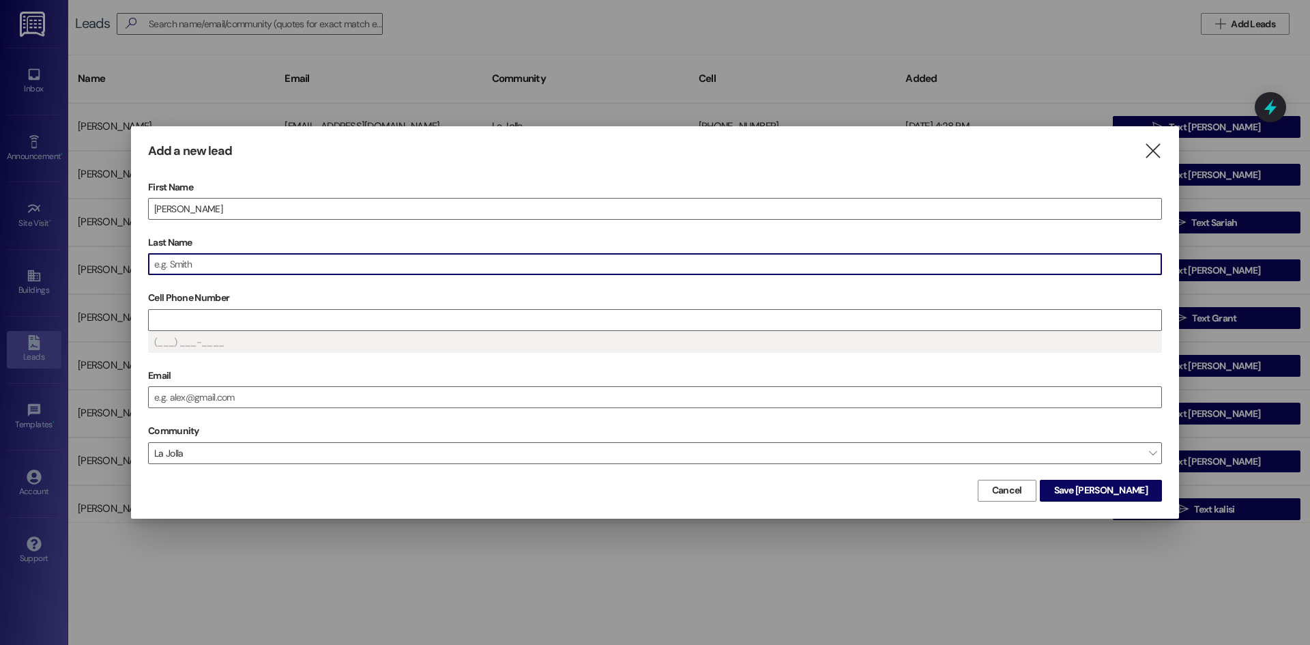
click at [224, 267] on input "Last Name" at bounding box center [655, 264] width 1012 height 20
click at [220, 325] on input "Cell Phone Number" at bounding box center [655, 320] width 1012 height 20
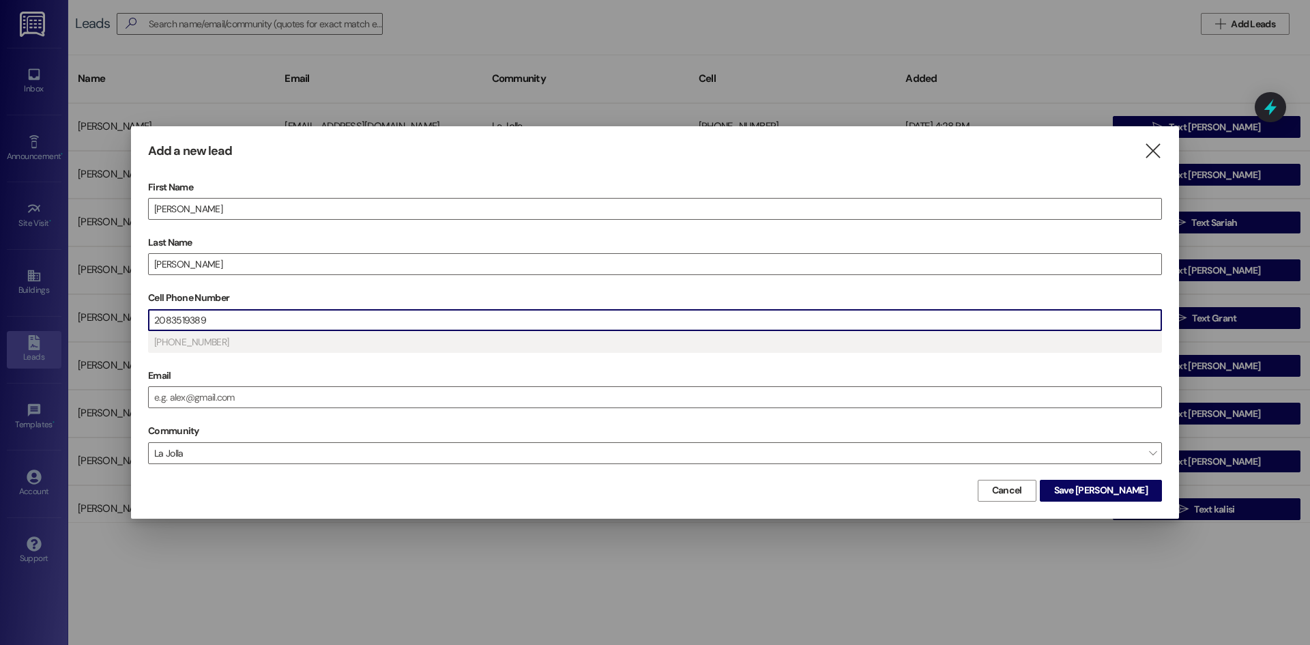
click at [246, 362] on div "First Name [PERSON_NAME] Last Name [PERSON_NAME] Cell Phone Number [PHONE_NUMBE…" at bounding box center [655, 326] width 1014 height 299
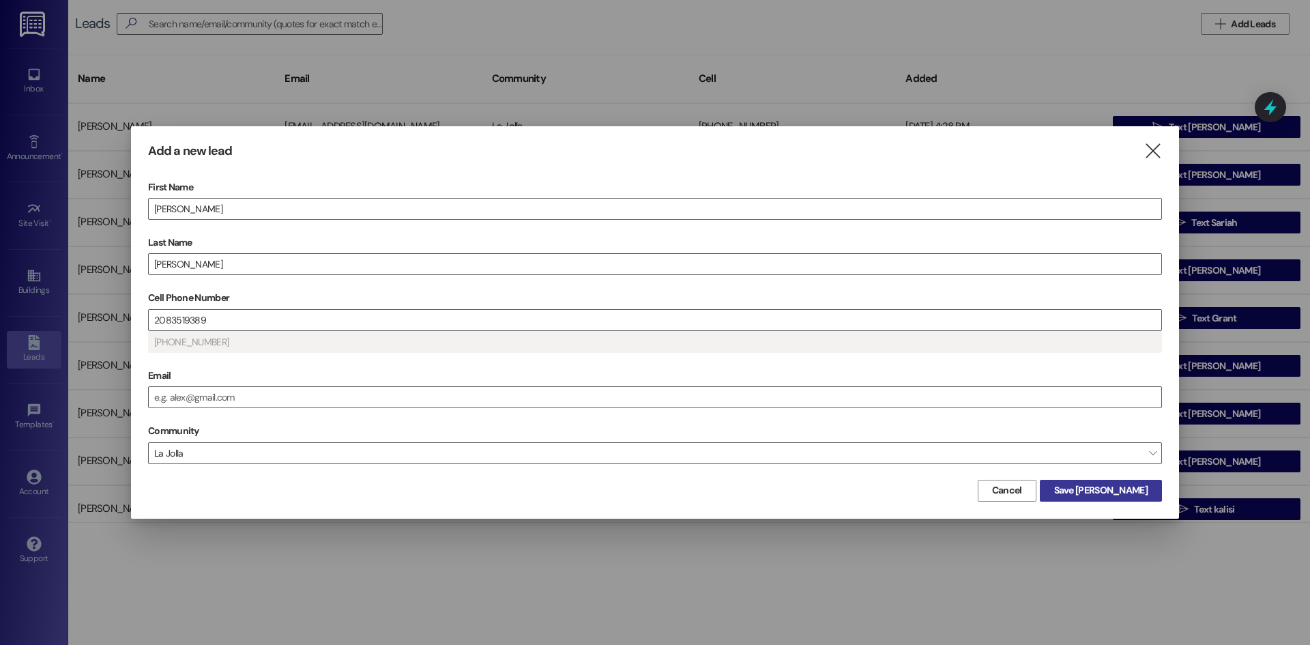
click at [1132, 492] on span "Save [PERSON_NAME]" at bounding box center [1100, 490] width 93 height 14
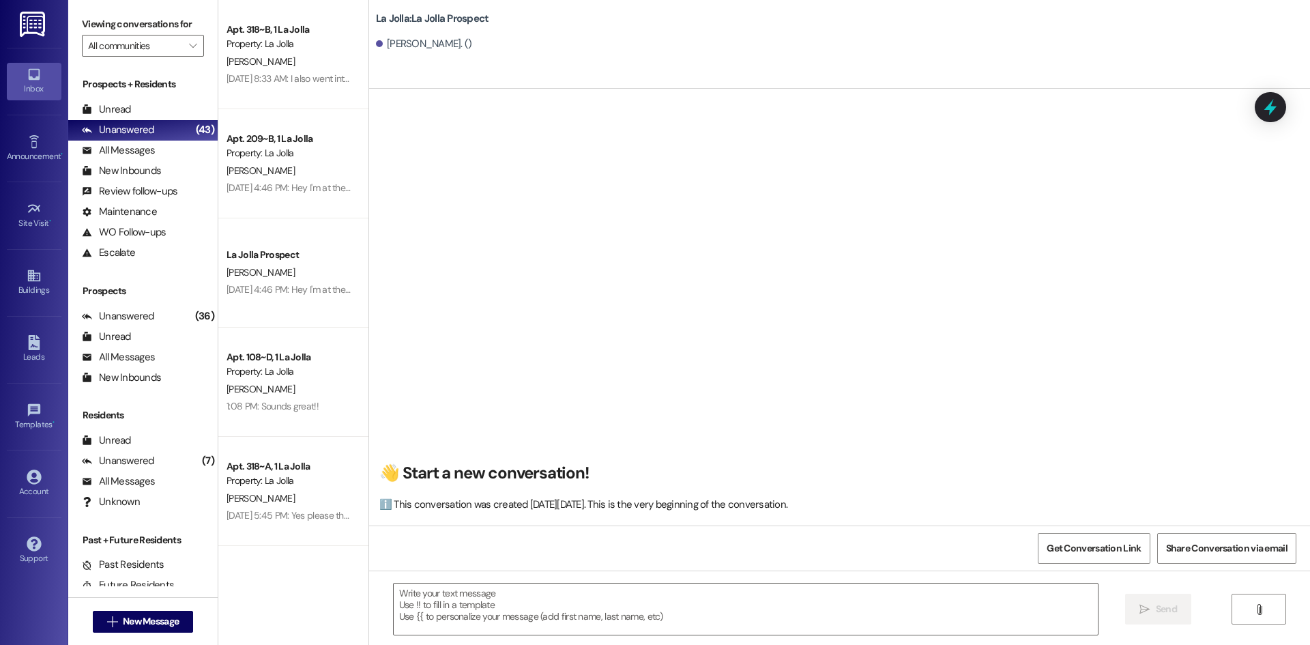
scroll to position [1, 0]
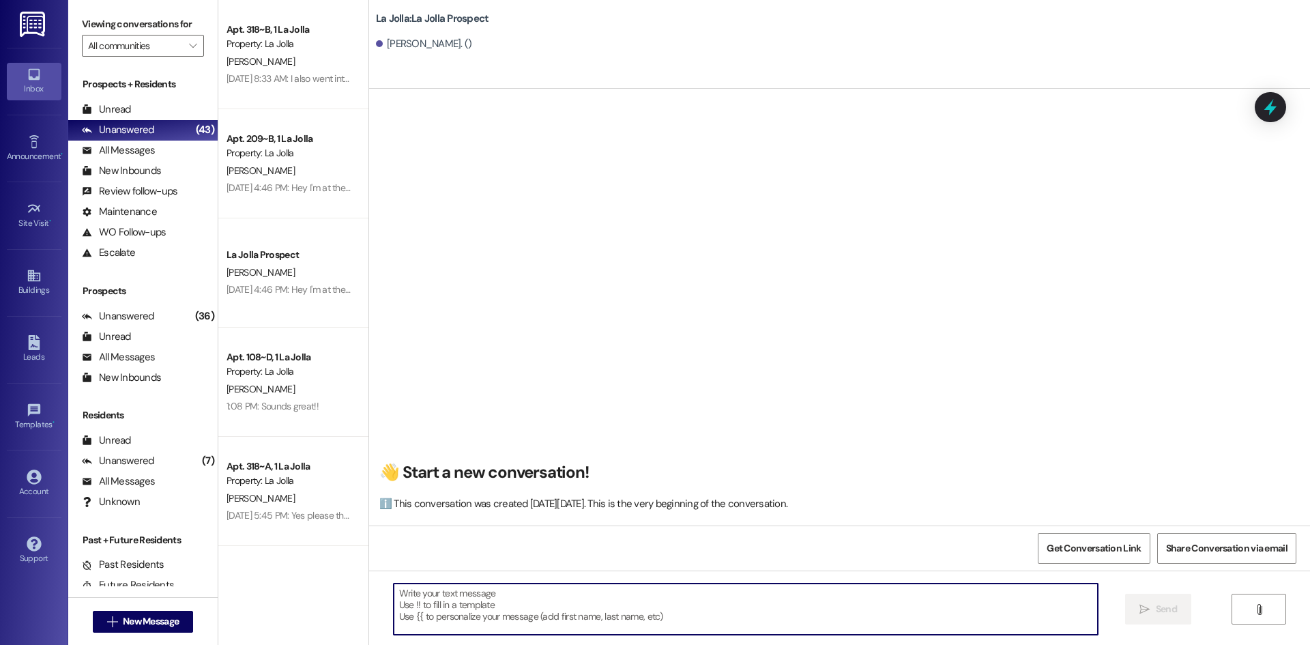
click at [525, 602] on textarea at bounding box center [746, 608] width 704 height 51
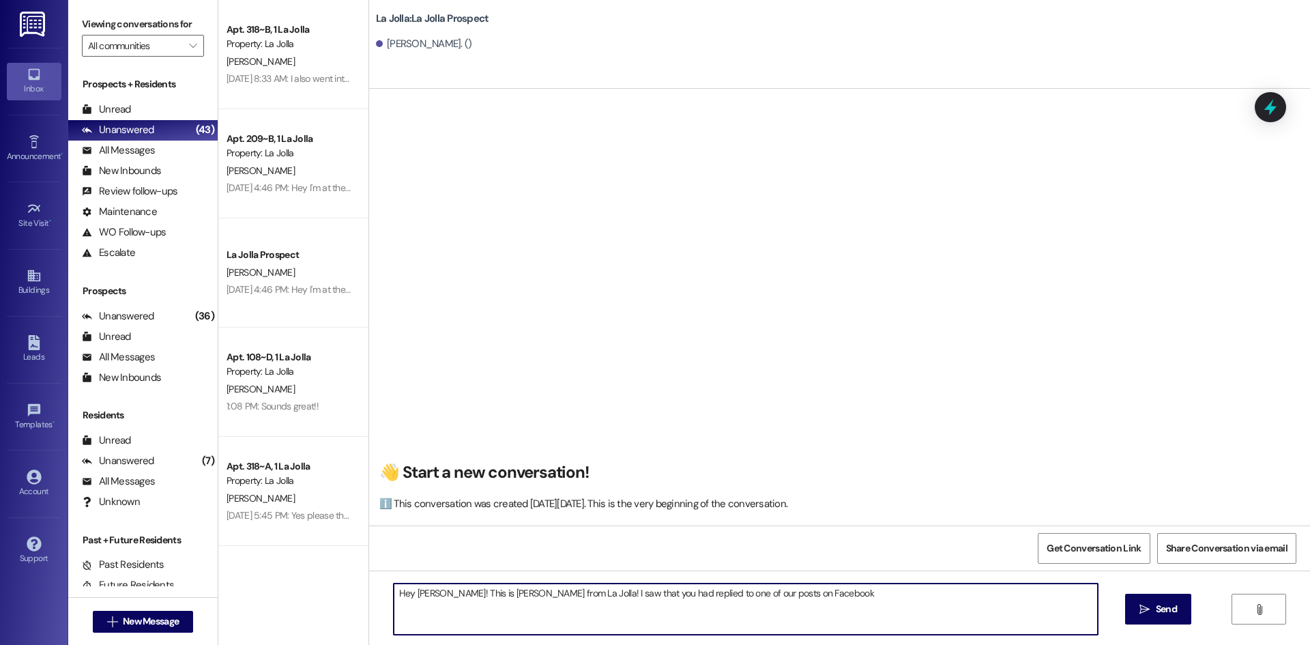
click at [552, 591] on textarea "Hey [PERSON_NAME]! This is [PERSON_NAME] from La Jolla! I saw that you had repl…" at bounding box center [746, 608] width 704 height 51
click at [955, 586] on textarea "Hey [PERSON_NAME]! This is [PERSON_NAME] from La Jolla student housing in [GEOG…" at bounding box center [746, 608] width 704 height 51
type textarea "Hey [PERSON_NAME]! This is [PERSON_NAME] from La Jolla student housing in [GEOG…"
drag, startPoint x: 466, startPoint y: 605, endPoint x: 366, endPoint y: 581, distance: 102.4
click at [369, 581] on div "Hey [PERSON_NAME]! This is [PERSON_NAME] from La Jolla student housing in [GEOG…" at bounding box center [839, 621] width 941 height 102
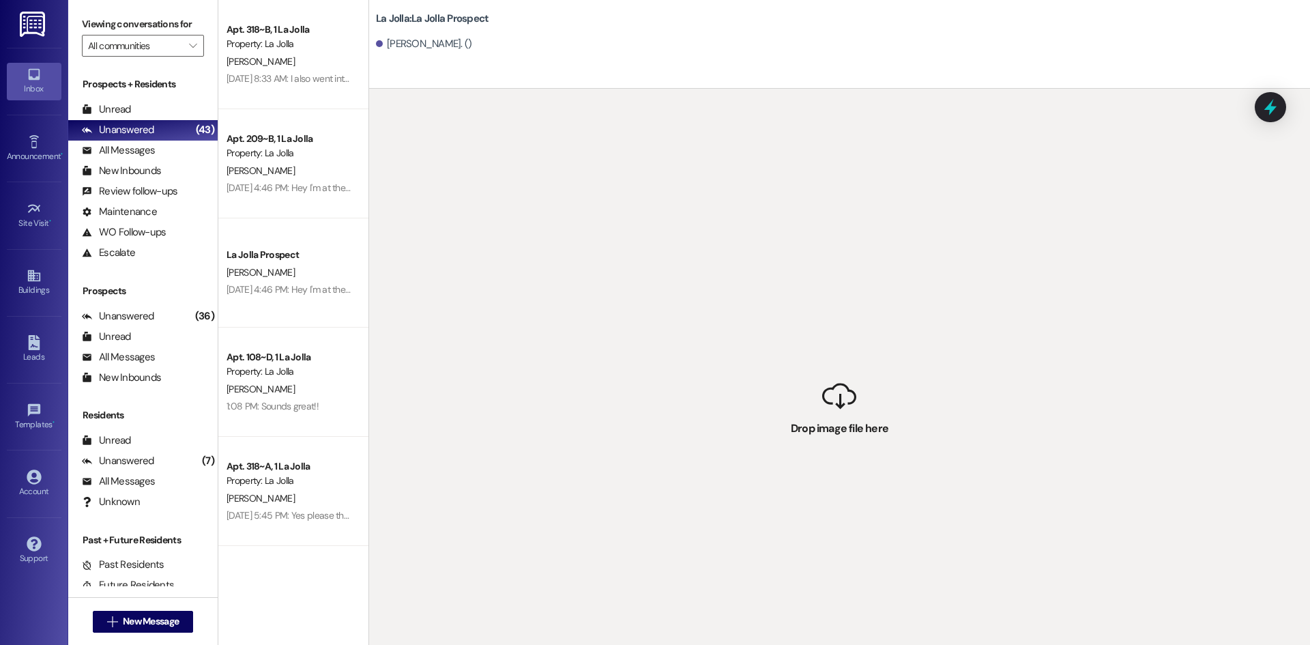
click at [552, 419] on div " Drop image file here" at bounding box center [839, 411] width 941 height 645
click at [895, 203] on div " Drop image file here" at bounding box center [839, 411] width 941 height 645
click at [170, 609] on div " New Message" at bounding box center [143, 621] width 101 height 34
click at [170, 616] on span "New Message" at bounding box center [151, 621] width 56 height 14
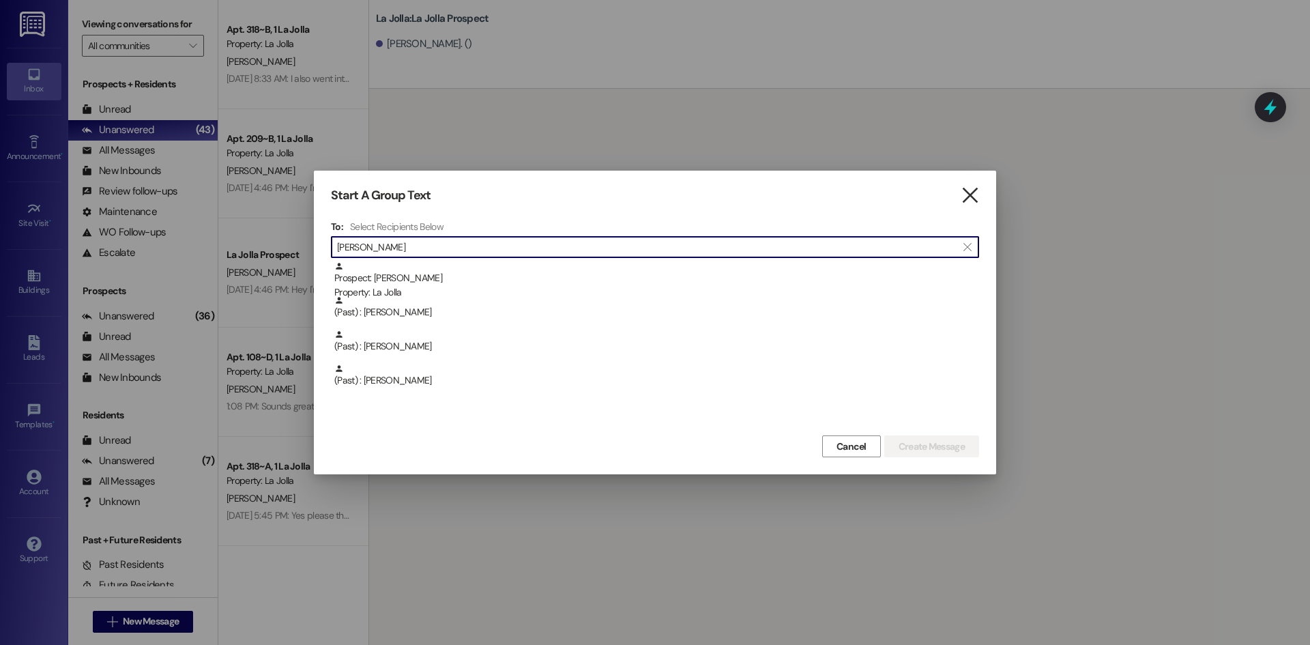
type input "[PERSON_NAME]"
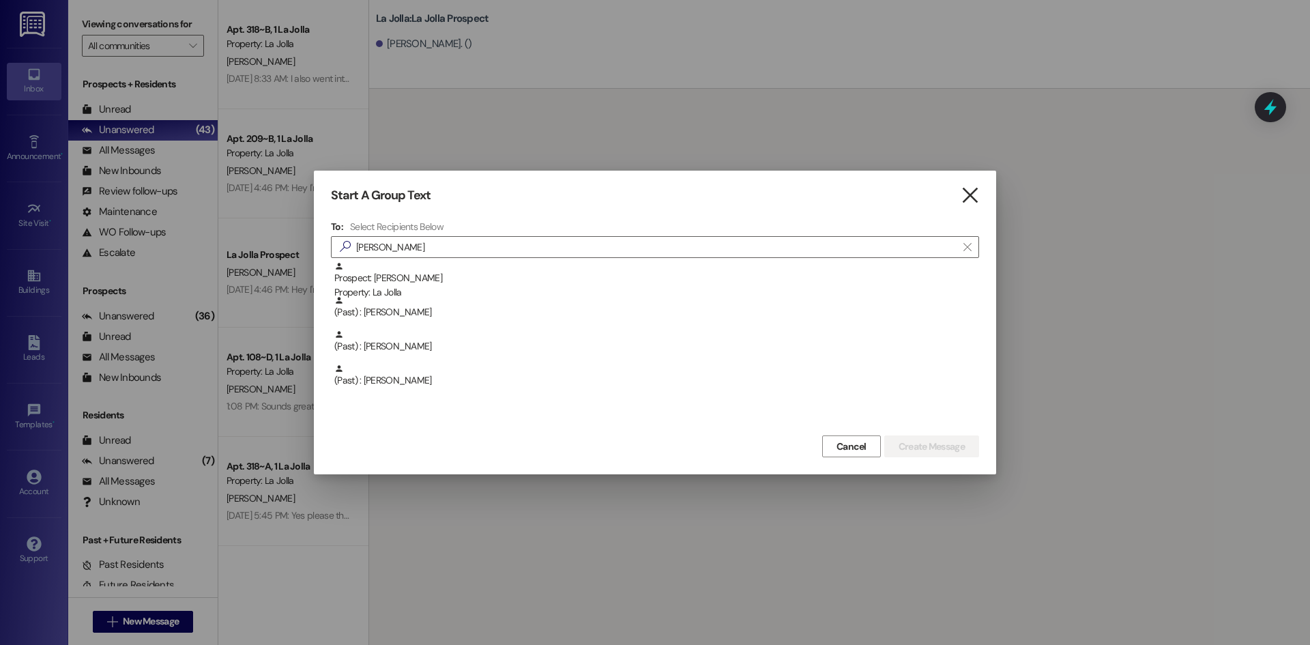
click at [978, 194] on icon "" at bounding box center [969, 195] width 18 height 14
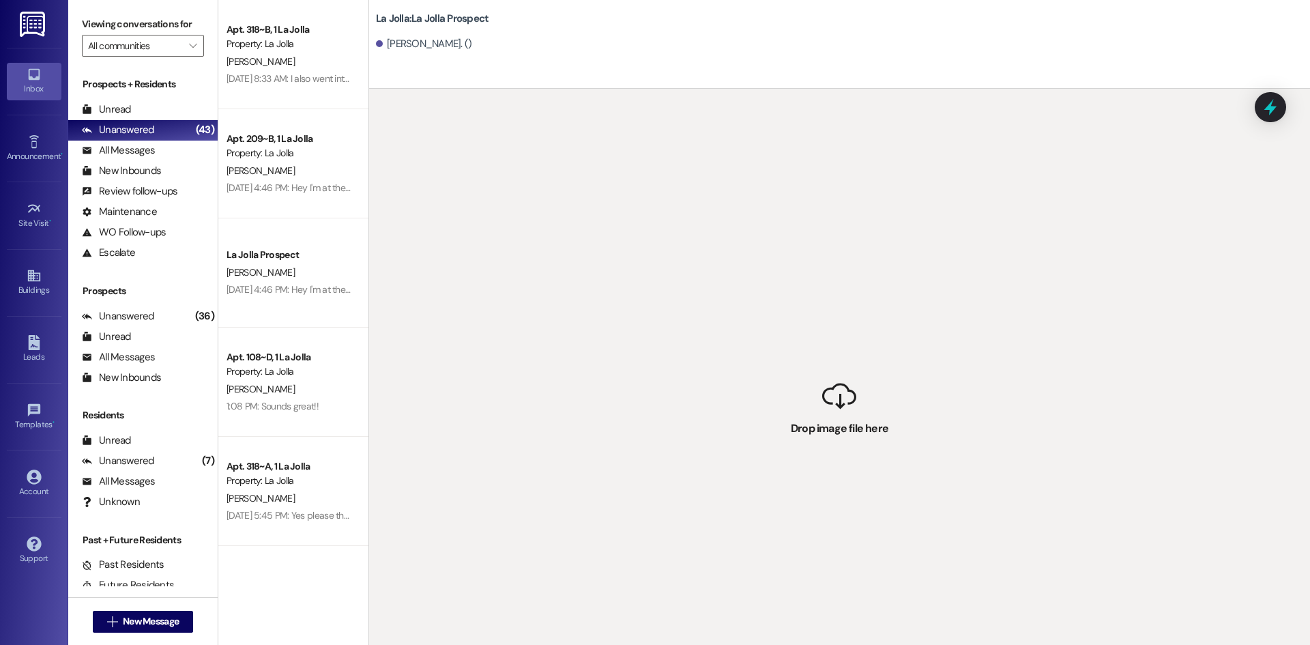
click at [732, 181] on div " Drop image file here" at bounding box center [839, 411] width 941 height 645
click at [874, 238] on div " Drop image file here" at bounding box center [839, 411] width 941 height 645
click at [830, 401] on div " Drop image file here" at bounding box center [839, 411] width 941 height 645
click at [691, 252] on div " Drop image file here" at bounding box center [839, 411] width 941 height 645
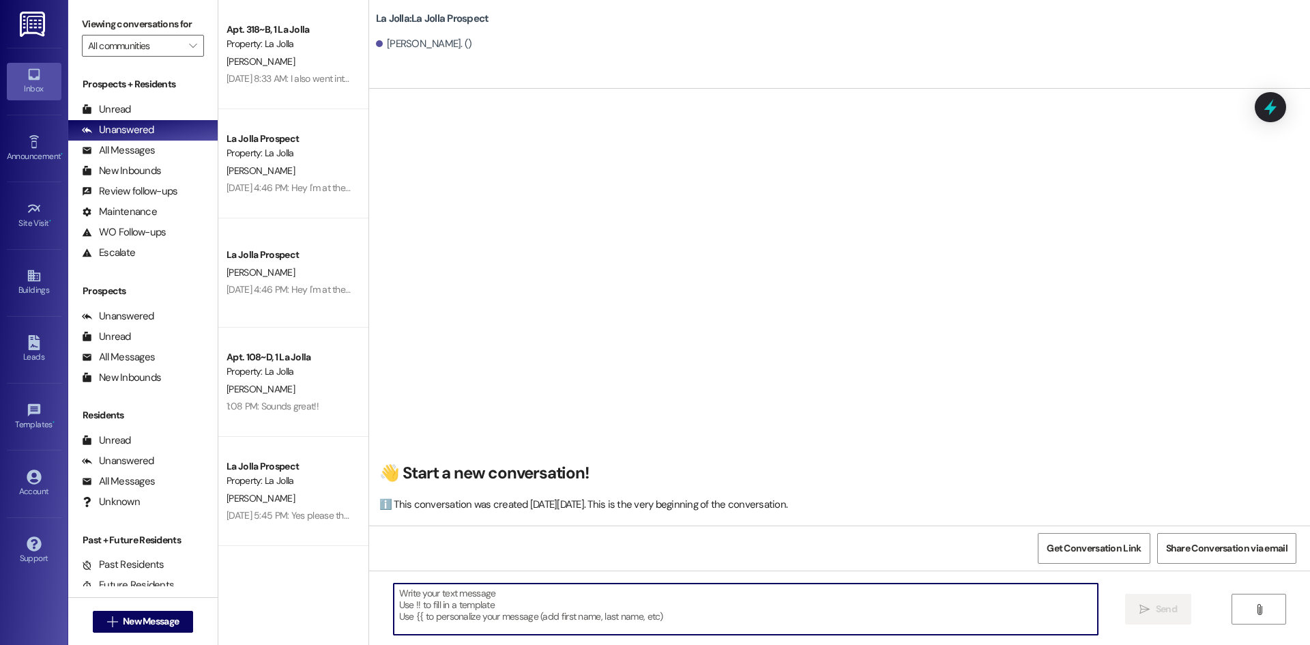
click at [500, 609] on textarea at bounding box center [746, 608] width 704 height 51
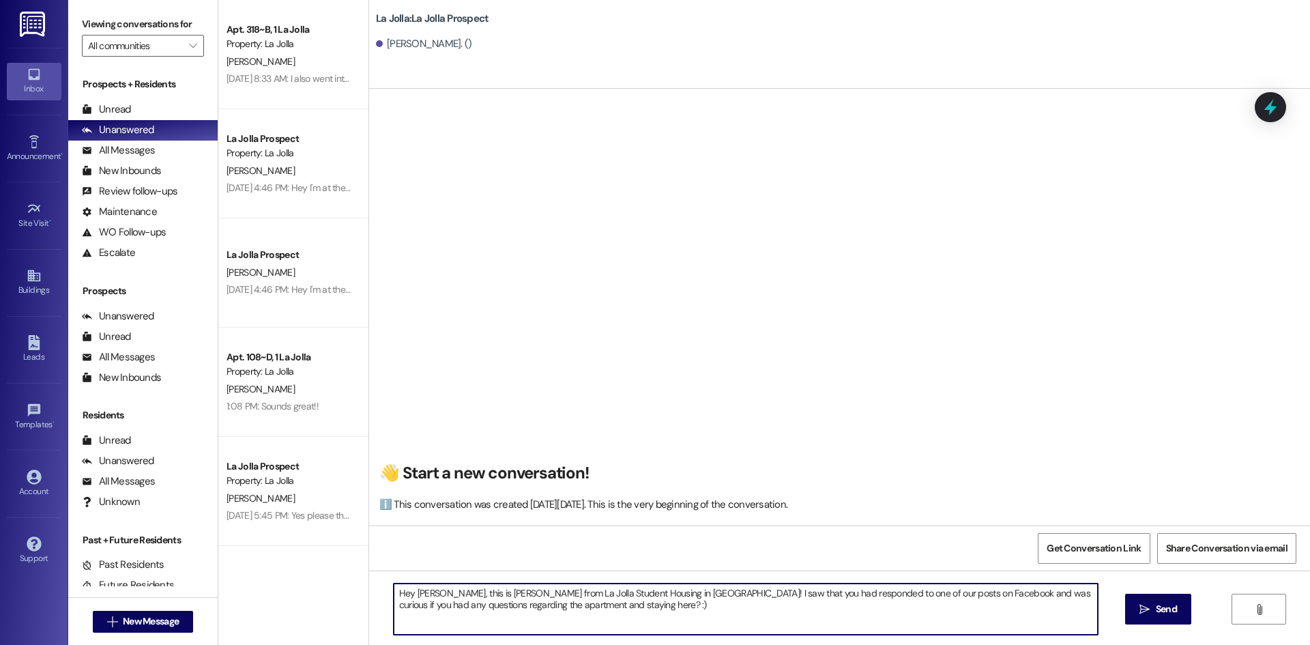
drag, startPoint x: 574, startPoint y: 606, endPoint x: 379, endPoint y: 582, distance: 197.1
click at [386, 582] on div "Hey [PERSON_NAME], this is [PERSON_NAME] from La Jolla Student Housing in [GEOG…" at bounding box center [738, 608] width 705 height 53
click at [624, 610] on textarea "Hey Michelle, this is Heather from La Jolla Student Housing in Rexburg! I saw t…" at bounding box center [746, 608] width 704 height 51
drag, startPoint x: 571, startPoint y: 606, endPoint x: 391, endPoint y: 593, distance: 180.6
click at [394, 593] on textarea "Hey Michelle, this is Heather from La Jolla Student Housing in Rexburg! I saw t…" at bounding box center [746, 608] width 704 height 51
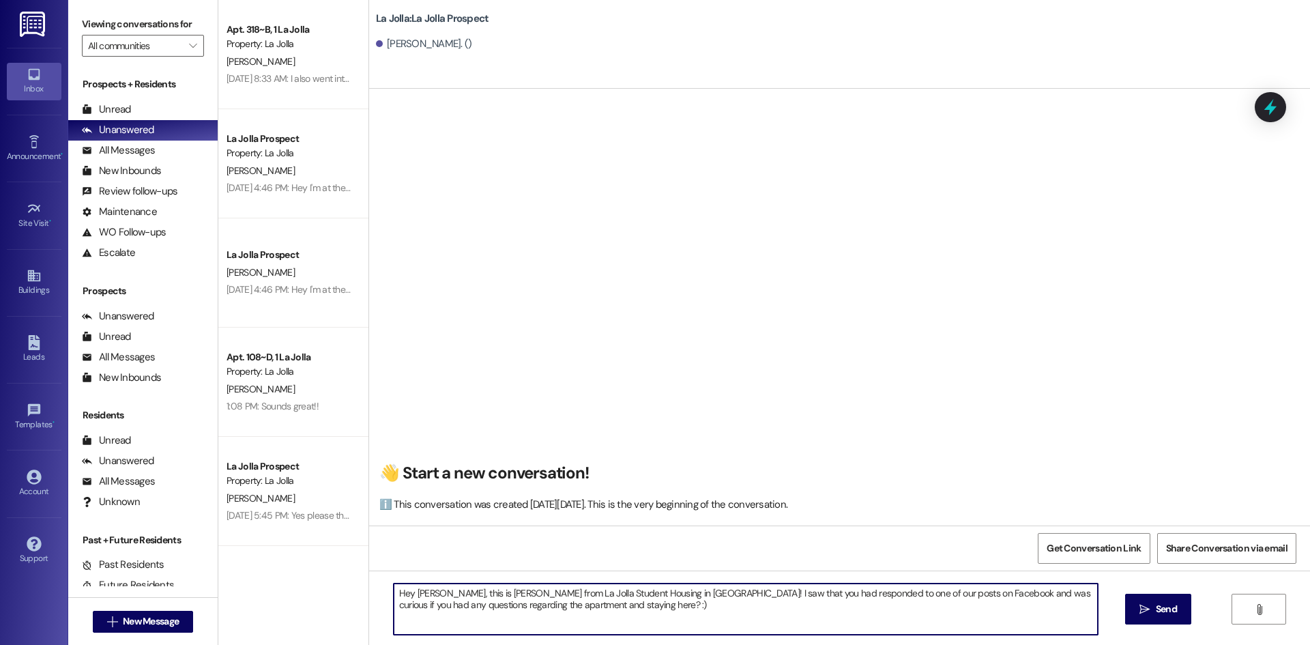
click at [609, 604] on textarea "Hey Michelle, this is Heather from La Jolla Student Housing in Rexburg! I saw t…" at bounding box center [746, 608] width 704 height 51
type textarea "Hey Michelle, this is Heather from La Jolla Student Housing in Rexburg! I saw t…"
click at [1122, 612] on div "Hey Michelle, this is Heather from La Jolla Student Housing in Rexburg! I saw t…" at bounding box center [839, 621] width 941 height 102
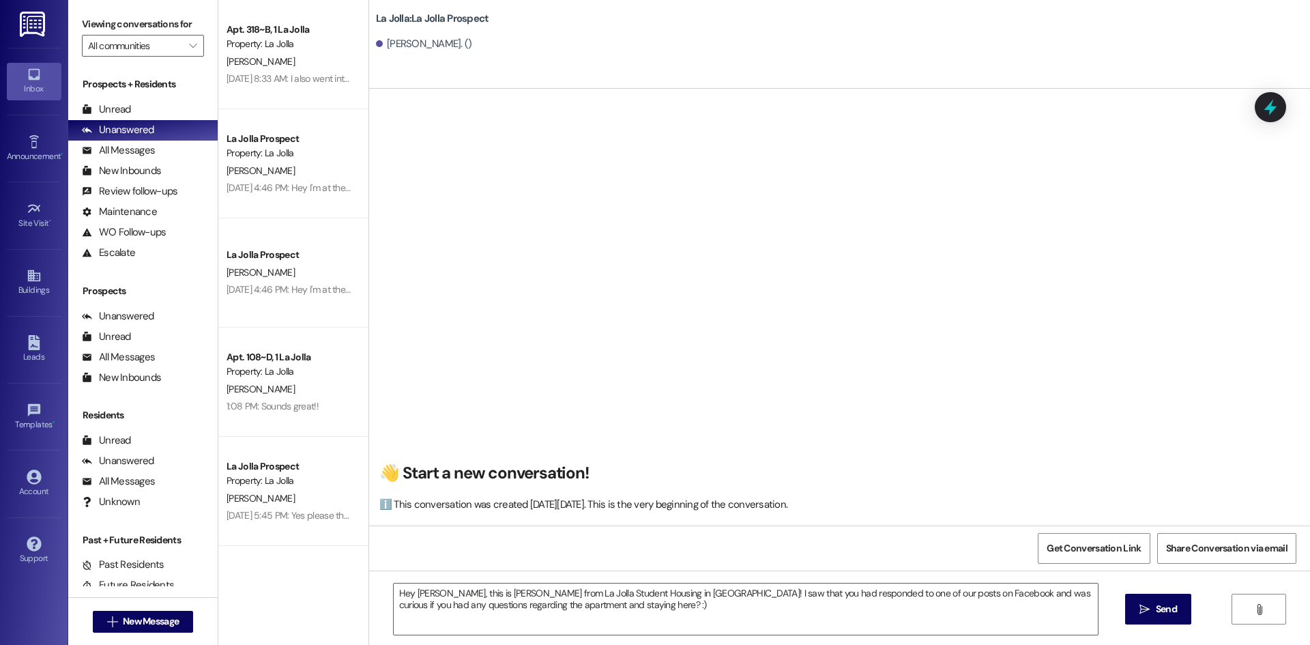
click at [1122, 612] on div "Hey Michelle, this is Heather from La Jolla Student Housing in Rexburg! I saw t…" at bounding box center [839, 621] width 941 height 102
click at [1155, 608] on span "Send" at bounding box center [1165, 609] width 21 height 14
